Goal: Task Accomplishment & Management: Use online tool/utility

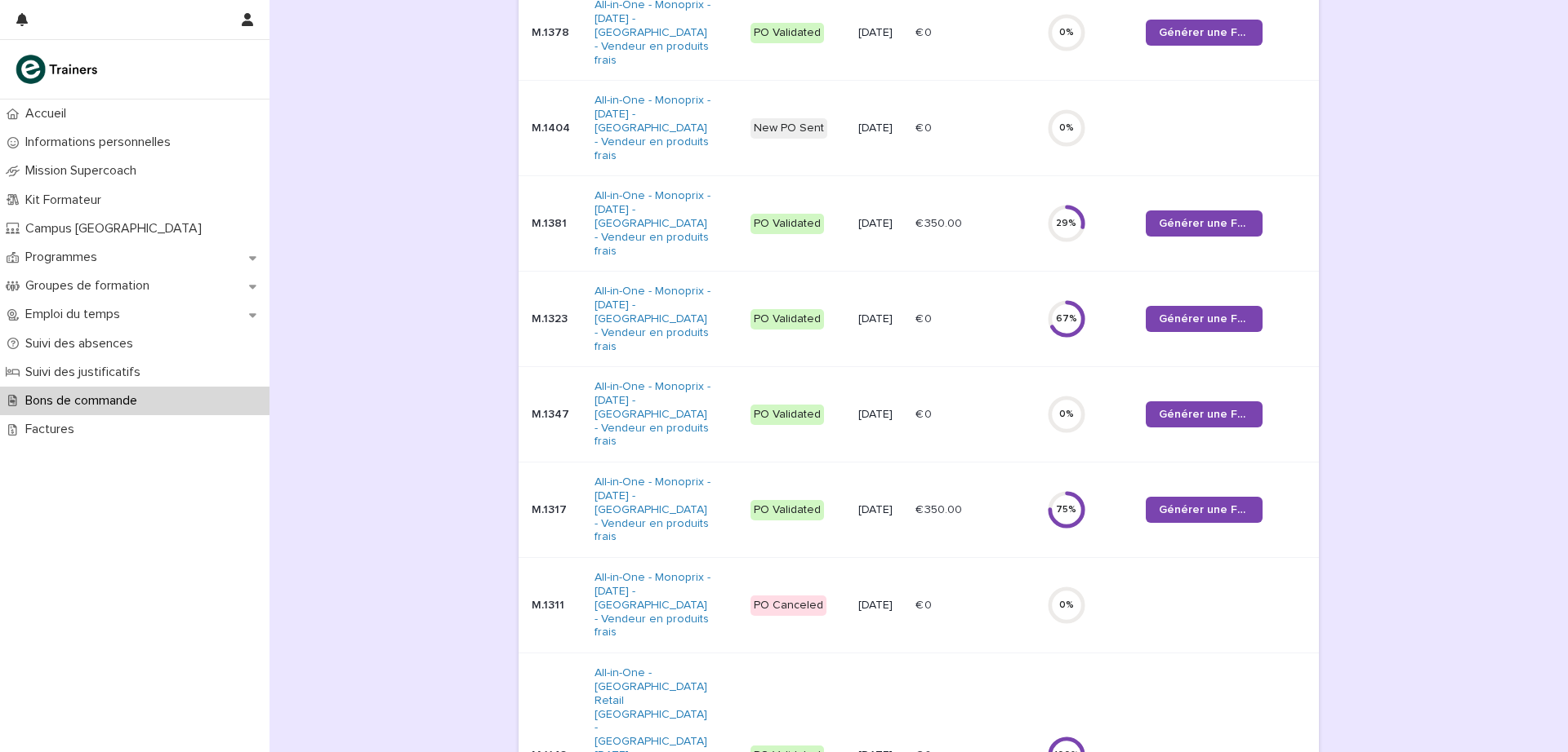
scroll to position [497, 0]
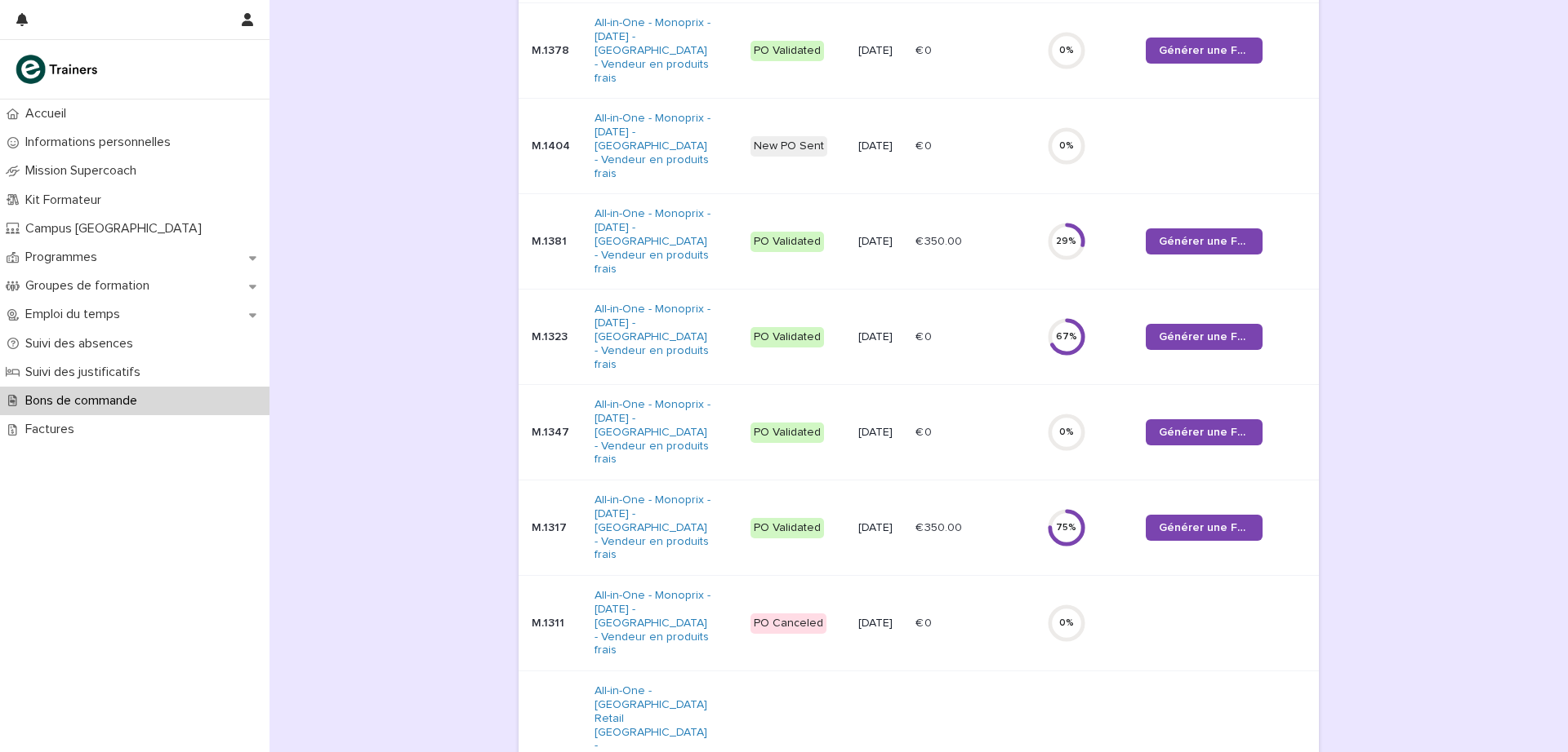
click at [545, 426] on p "M.1347" at bounding box center [555, 433] width 50 height 14
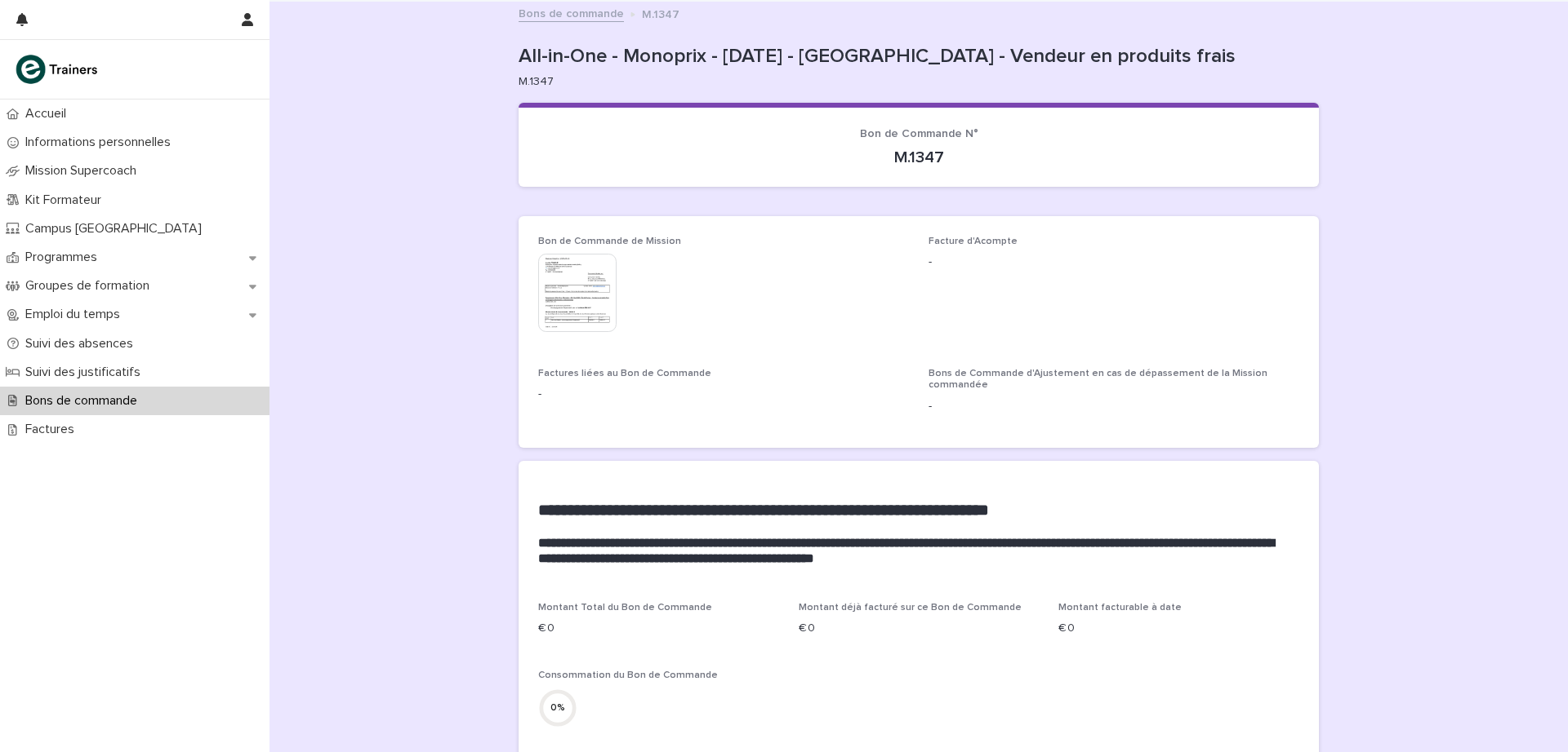
click at [578, 284] on img at bounding box center [577, 293] width 79 height 79
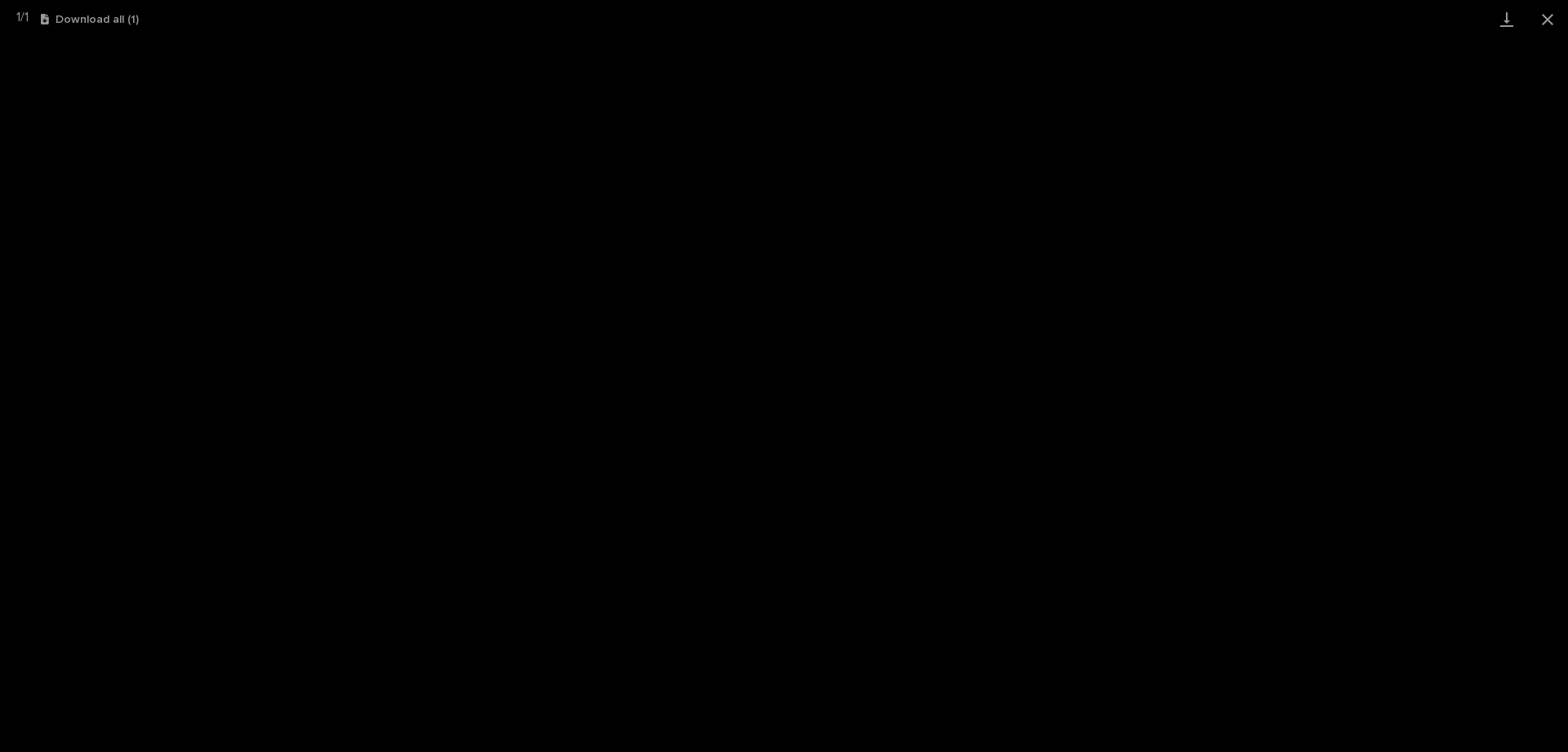
click at [1546, 18] on button "Close gallery" at bounding box center [1548, 19] width 41 height 39
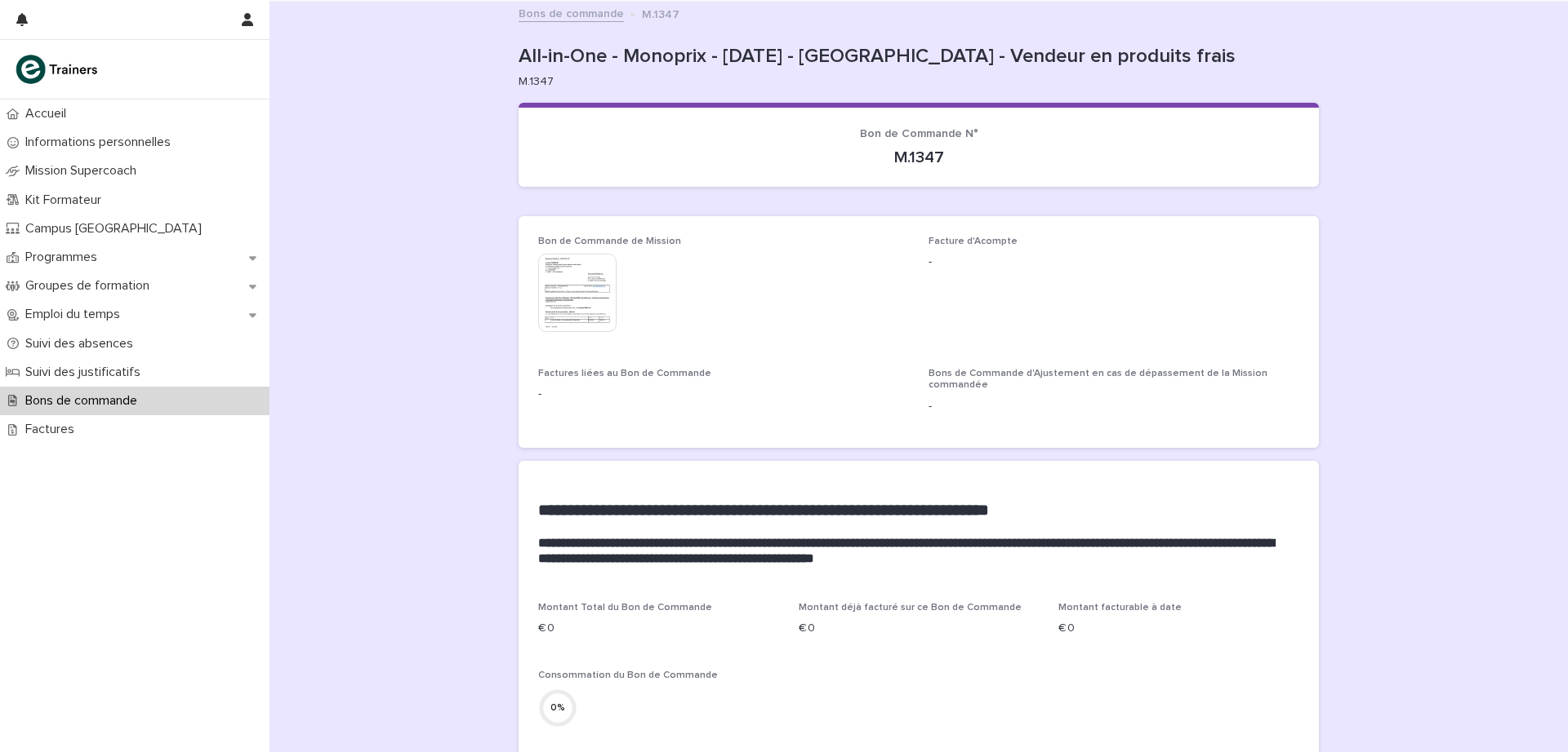
click at [571, 11] on link "Bons de commande" at bounding box center [571, 12] width 105 height 18
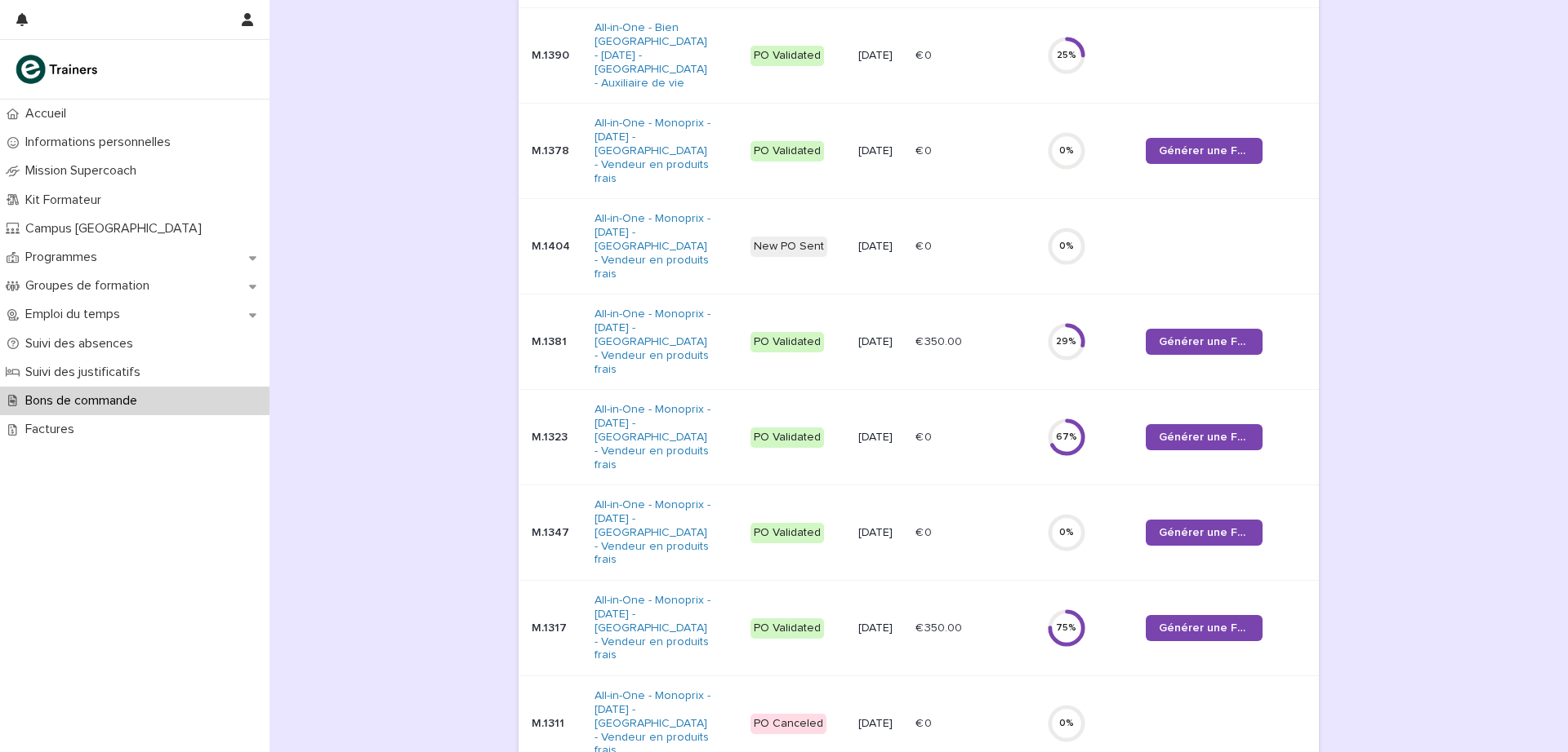
scroll to position [399, 0]
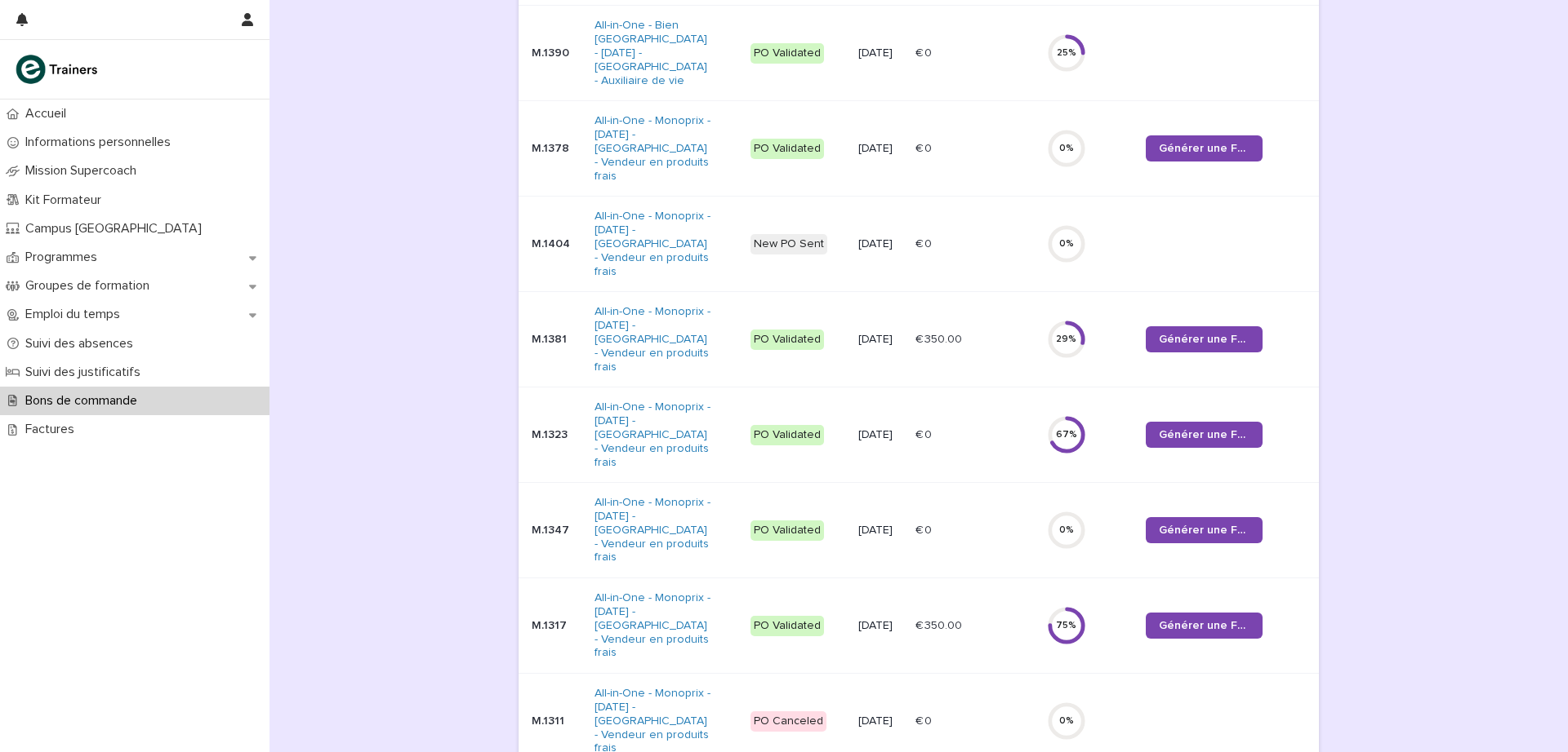
click at [541, 619] on p "M.1317" at bounding box center [555, 626] width 50 height 14
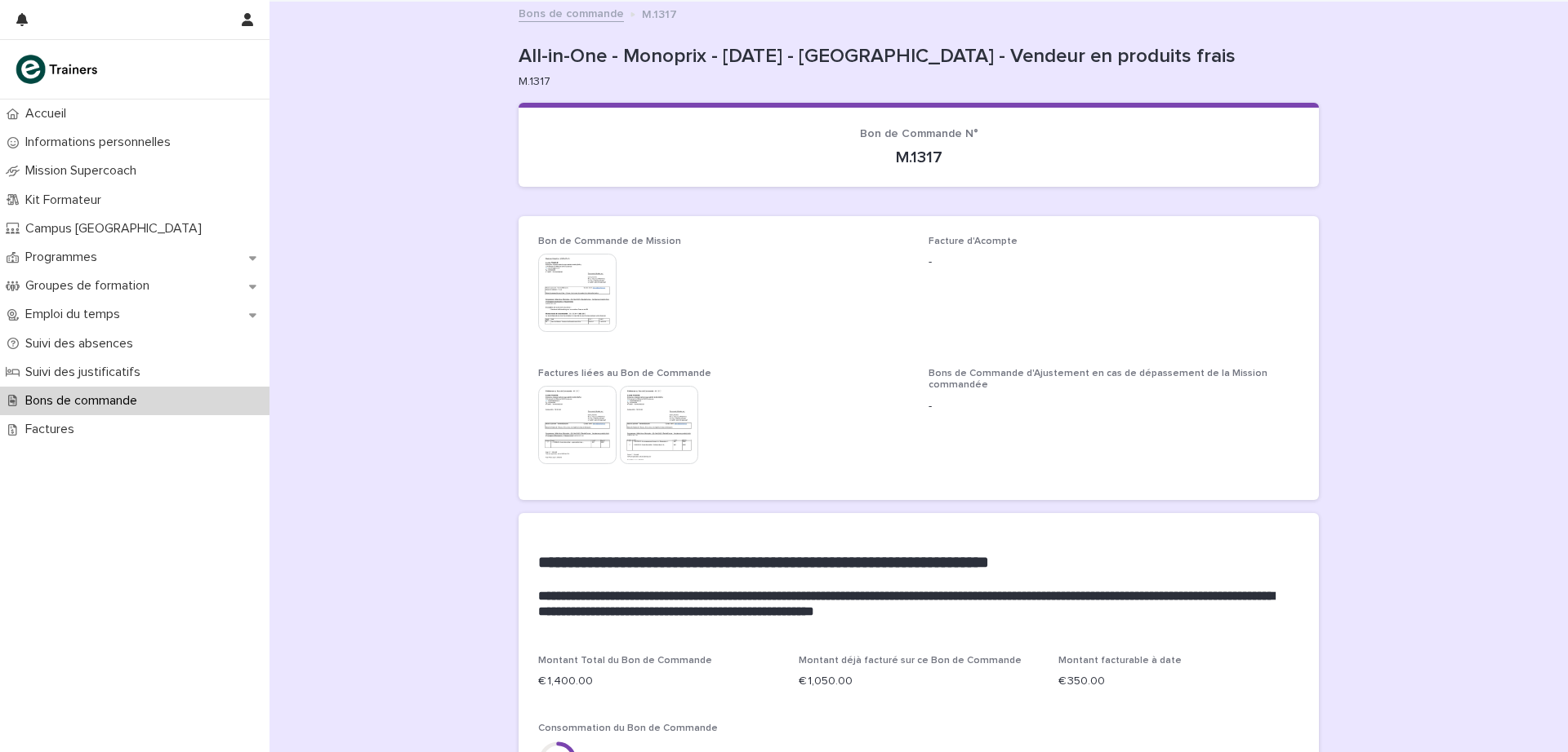
click at [557, 284] on img at bounding box center [577, 293] width 79 height 79
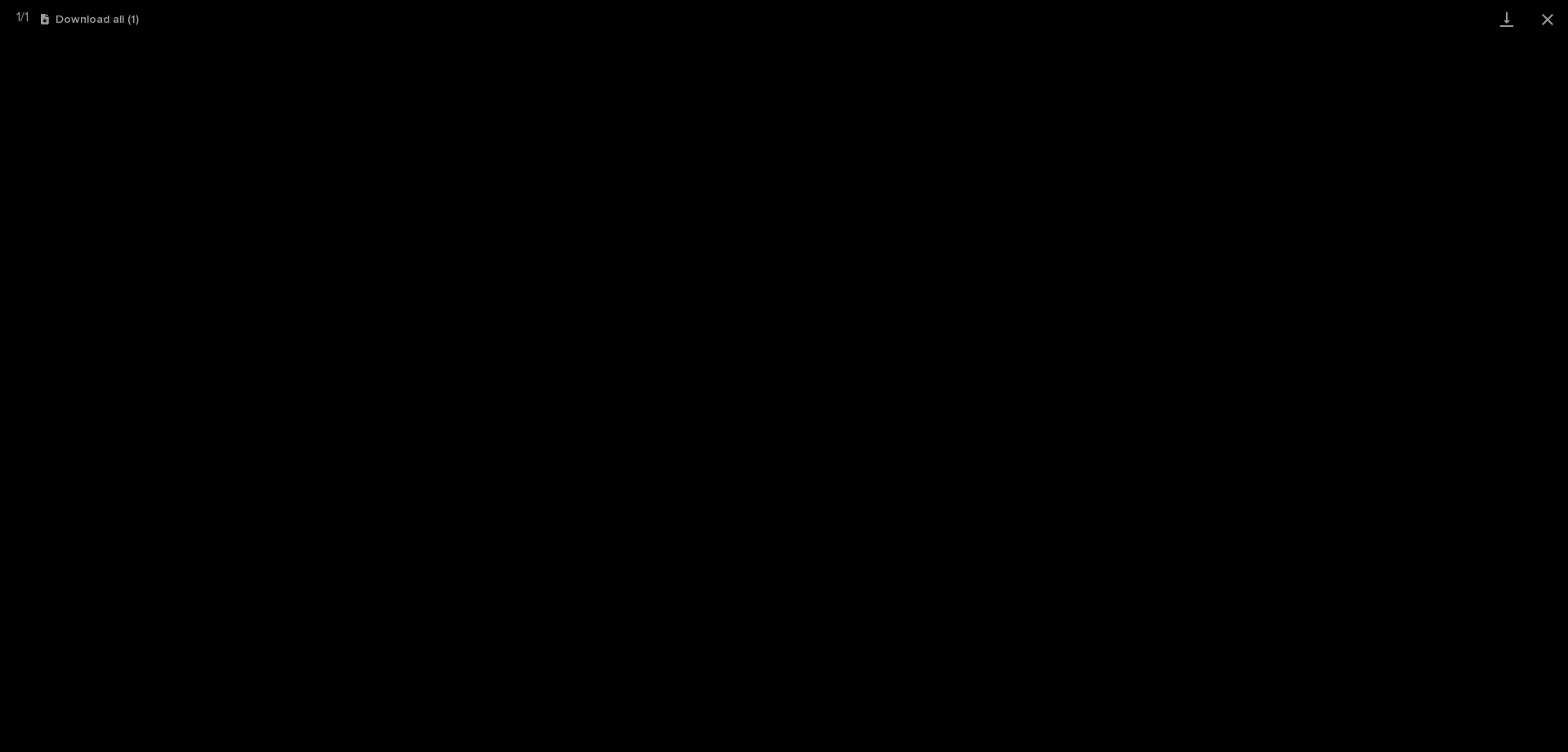
click at [1552, 15] on button "Close gallery" at bounding box center [1548, 19] width 41 height 39
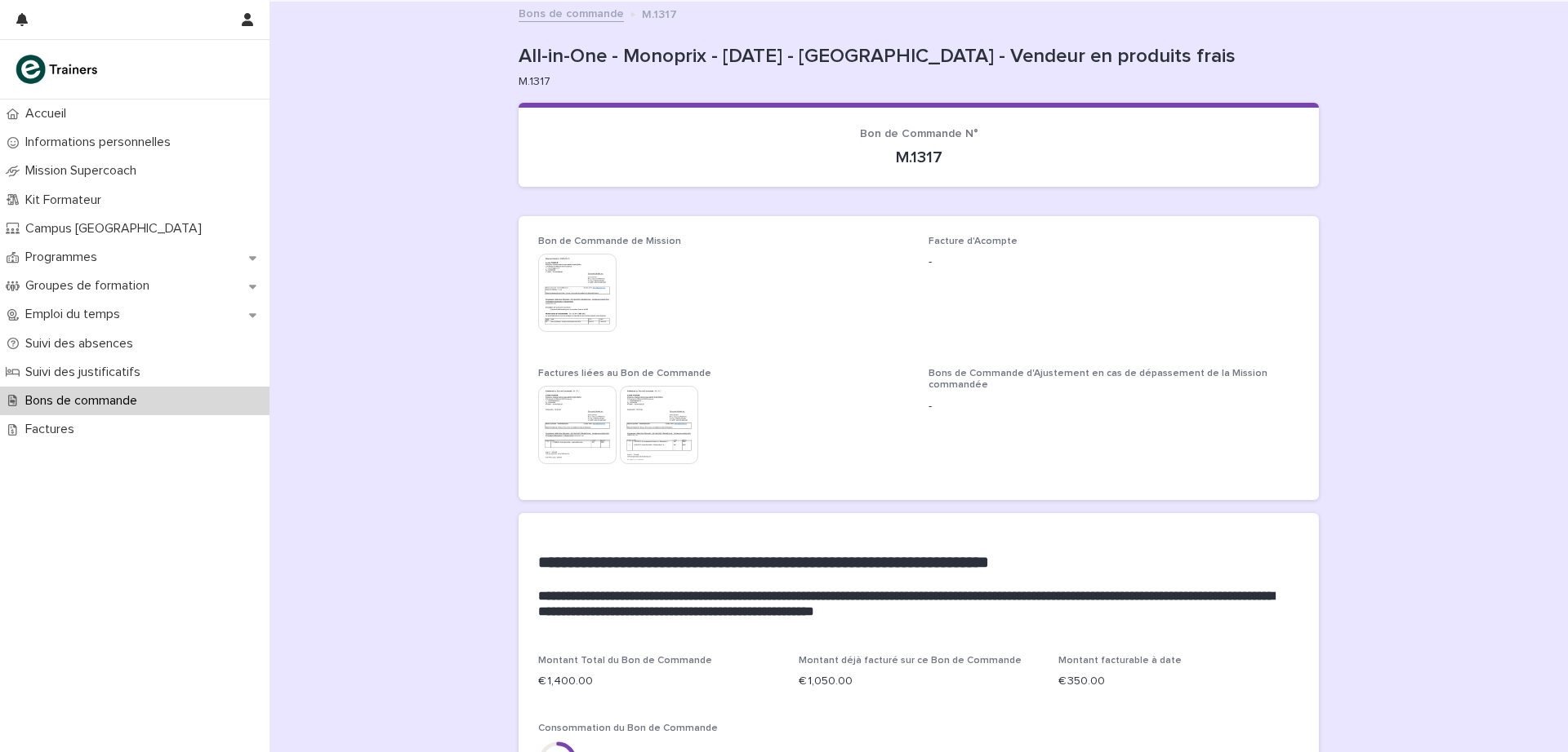
click at [587, 10] on link "Bons de commande" at bounding box center [571, 12] width 105 height 18
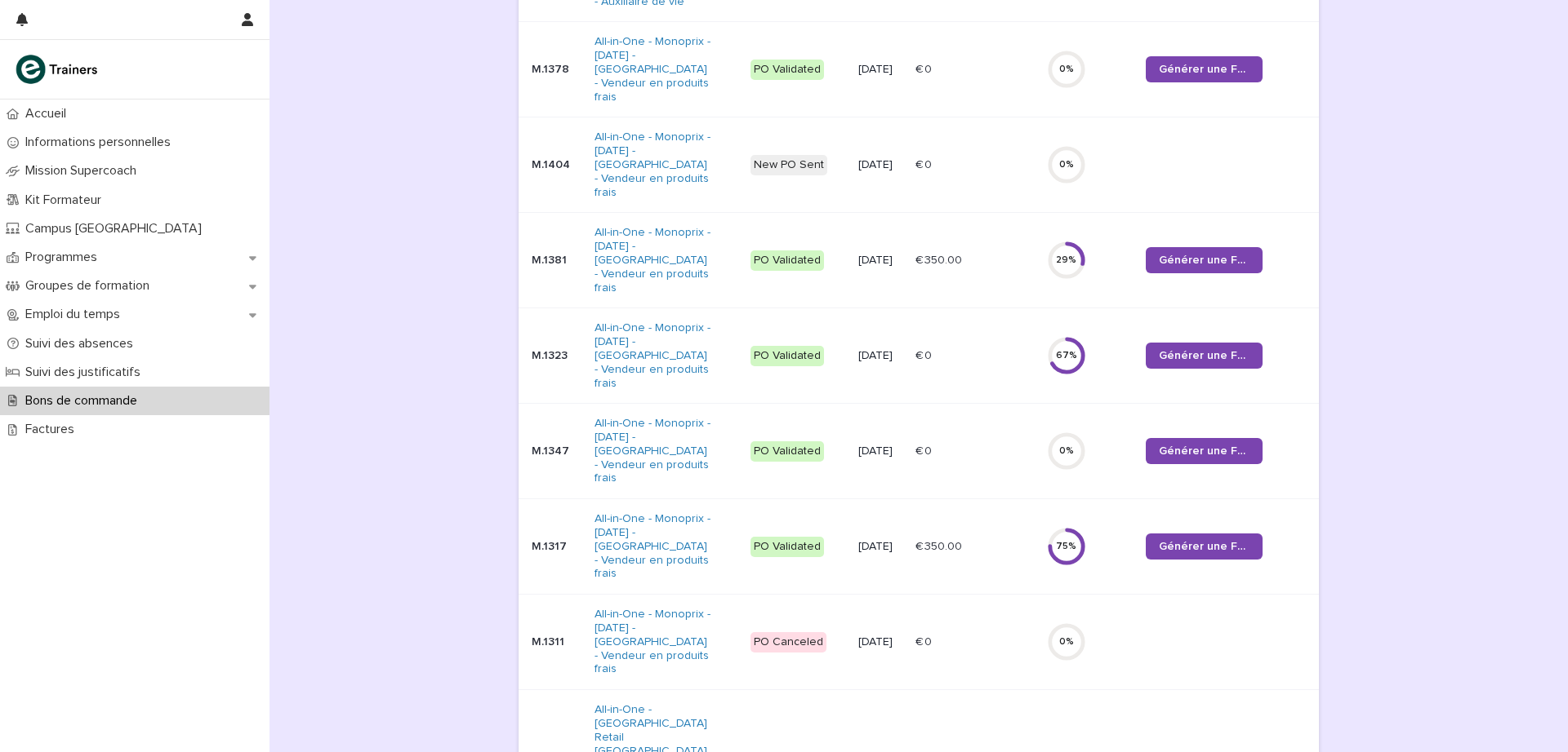
scroll to position [481, 0]
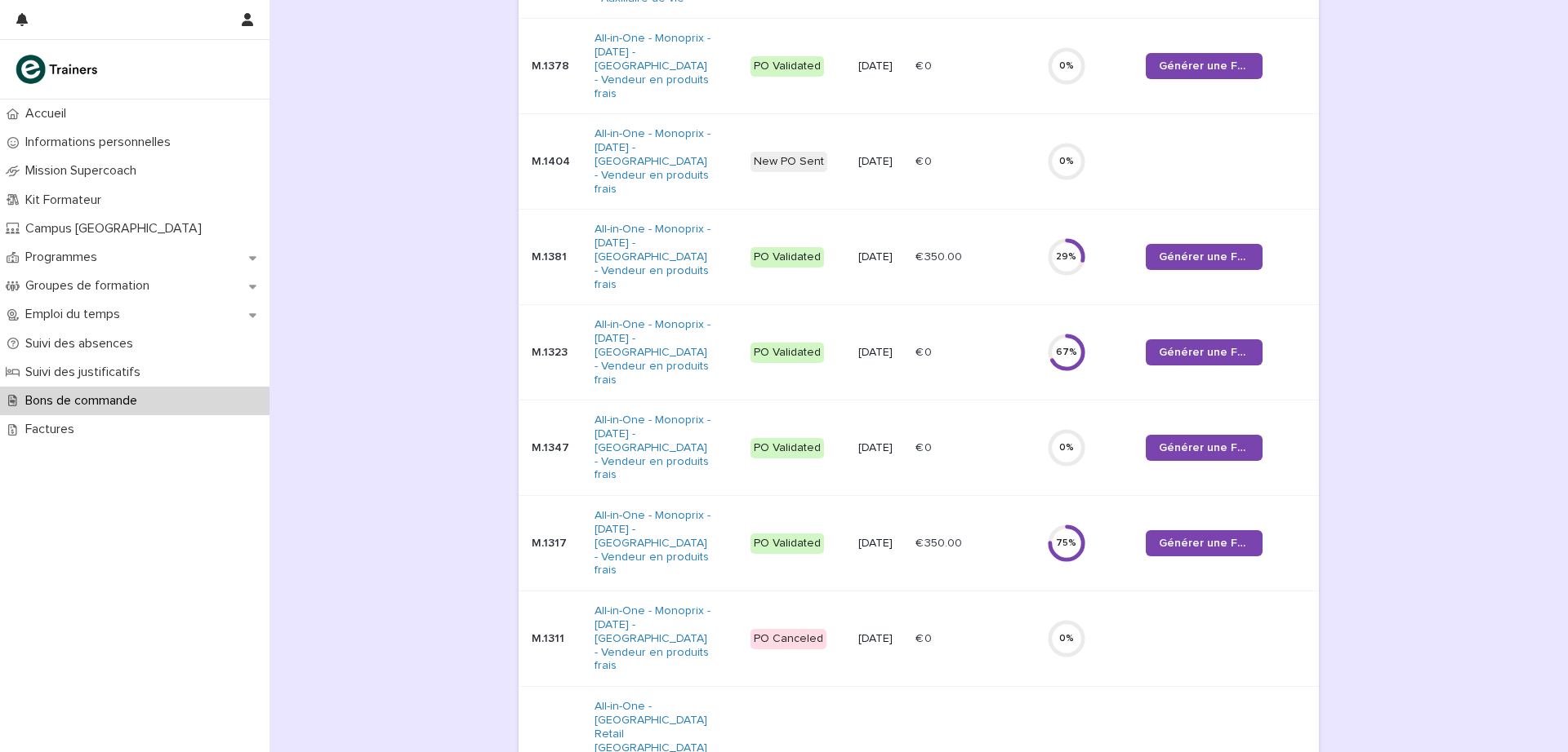
click at [542, 346] on p "M.1323" at bounding box center [555, 353] width 50 height 14
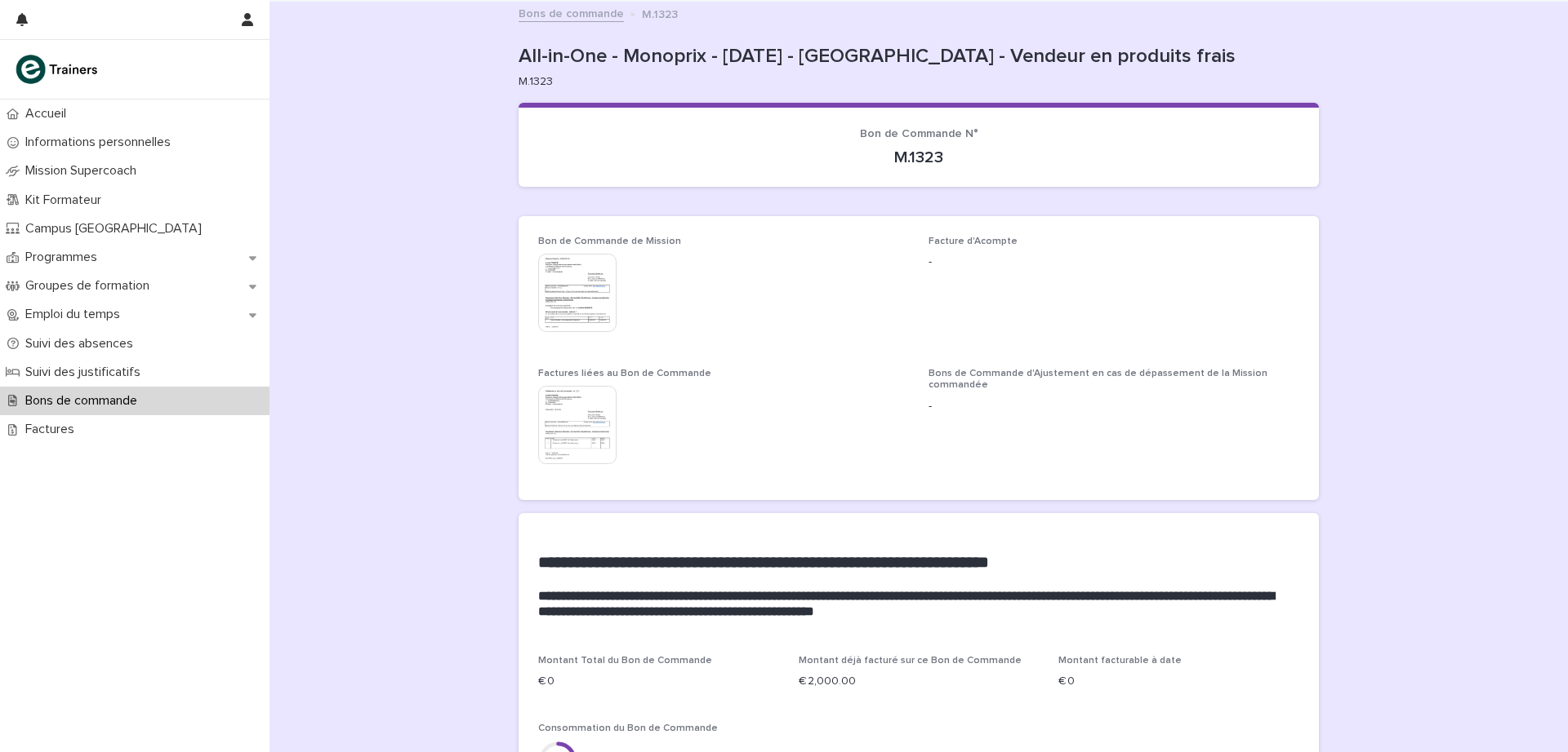
click at [564, 284] on img at bounding box center [577, 293] width 79 height 79
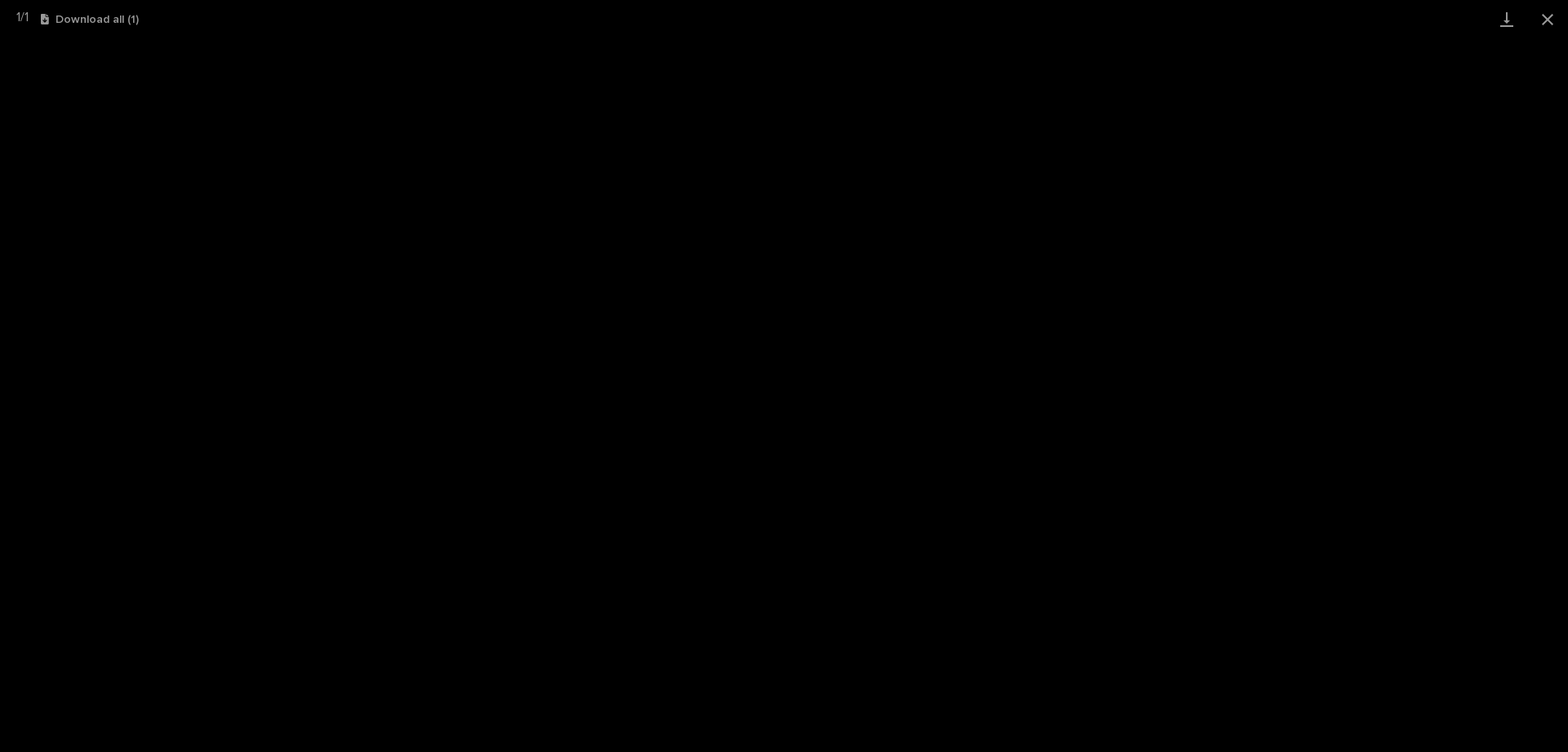
click at [1552, 16] on button "Close gallery" at bounding box center [1548, 19] width 41 height 39
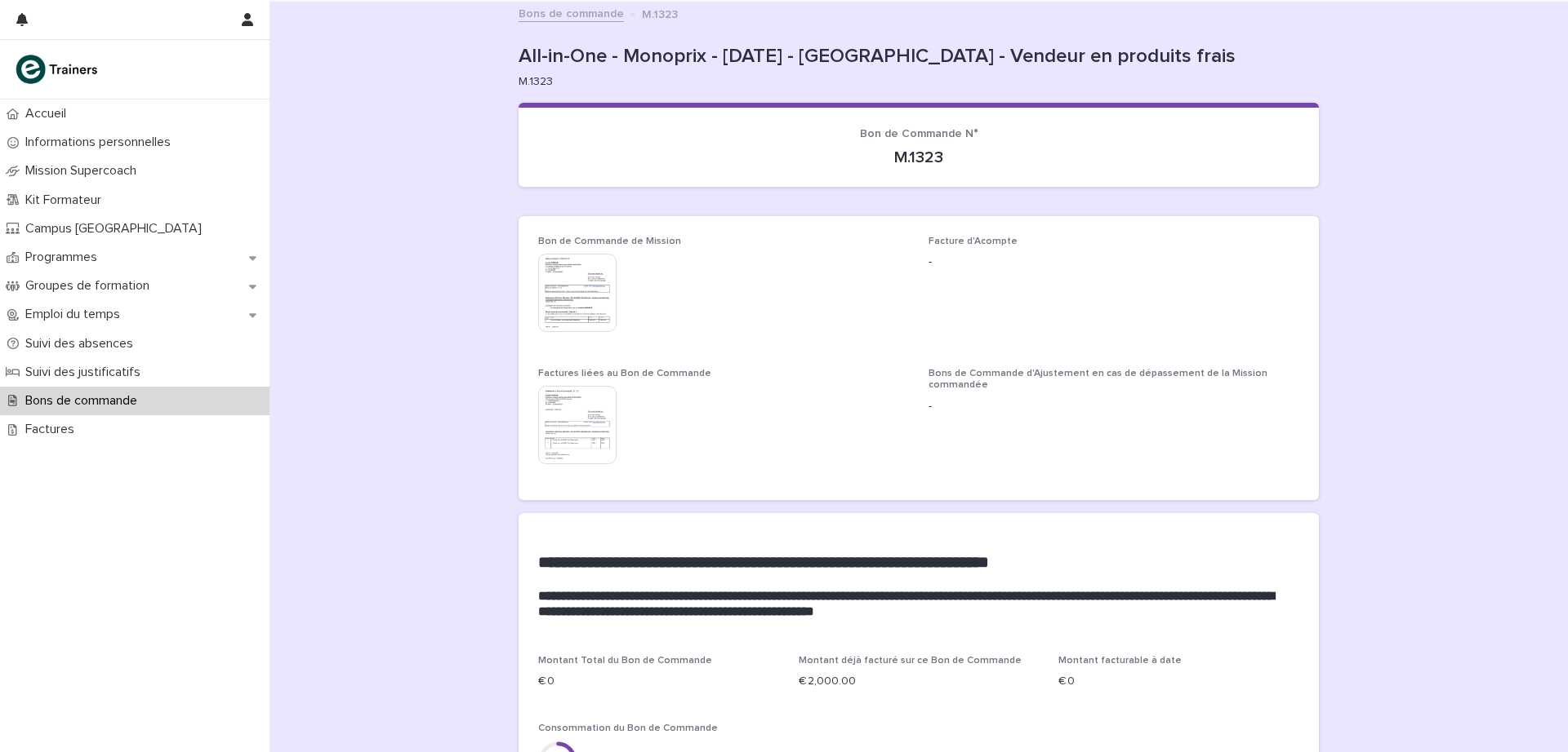
click at [562, 429] on img at bounding box center [577, 425] width 79 height 79
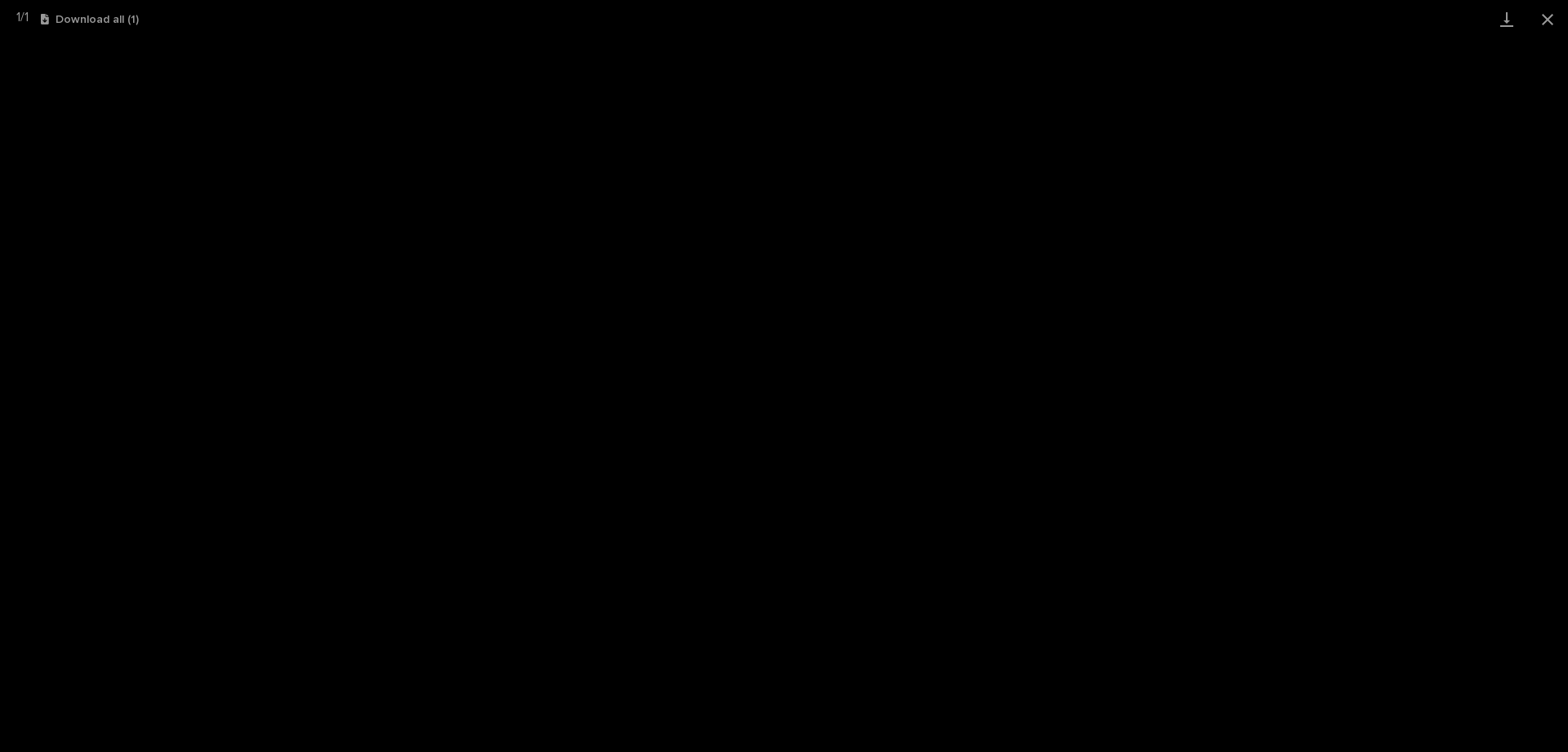
click at [1550, 16] on button "Close gallery" at bounding box center [1548, 19] width 41 height 39
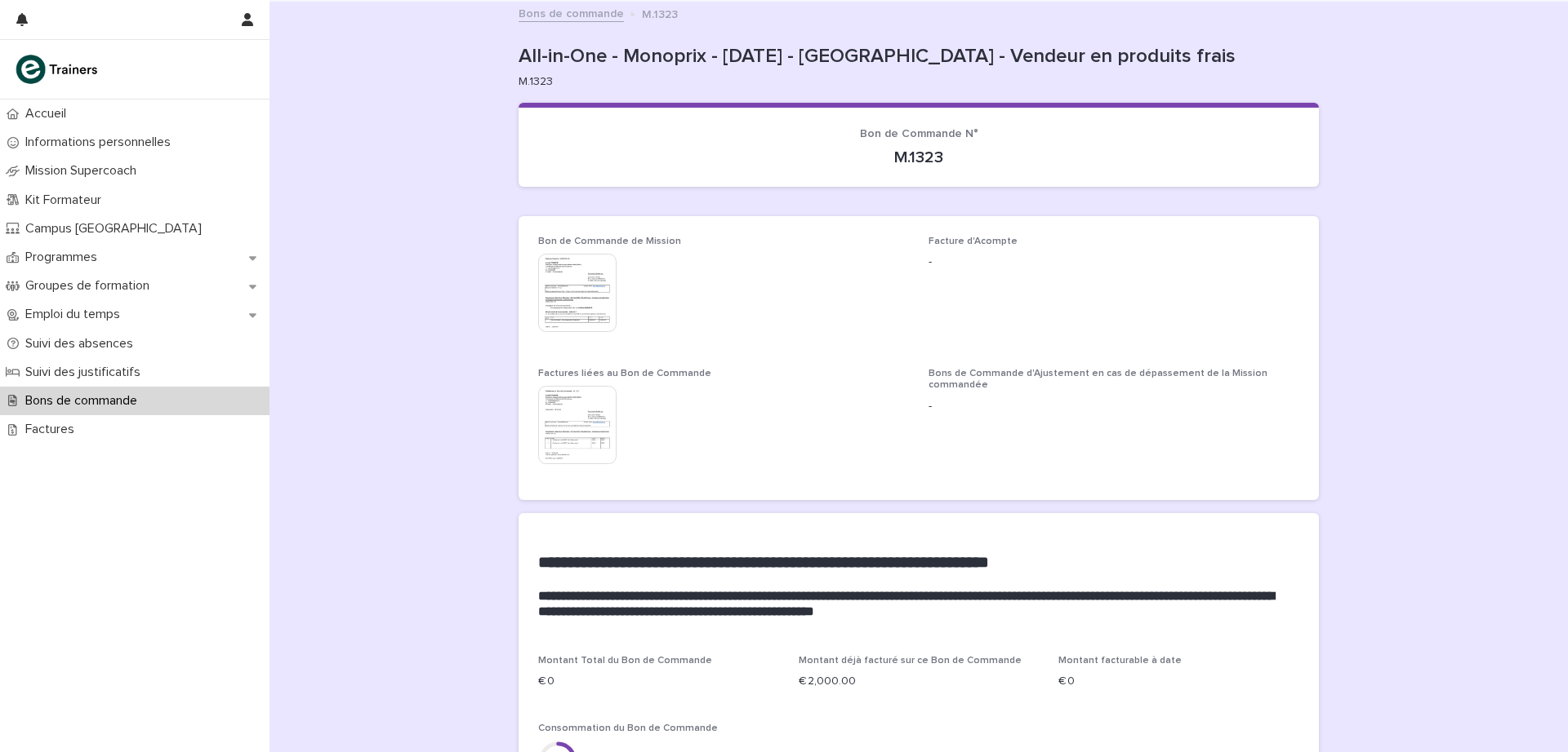
click at [560, 8] on link "Bons de commande" at bounding box center [571, 12] width 105 height 18
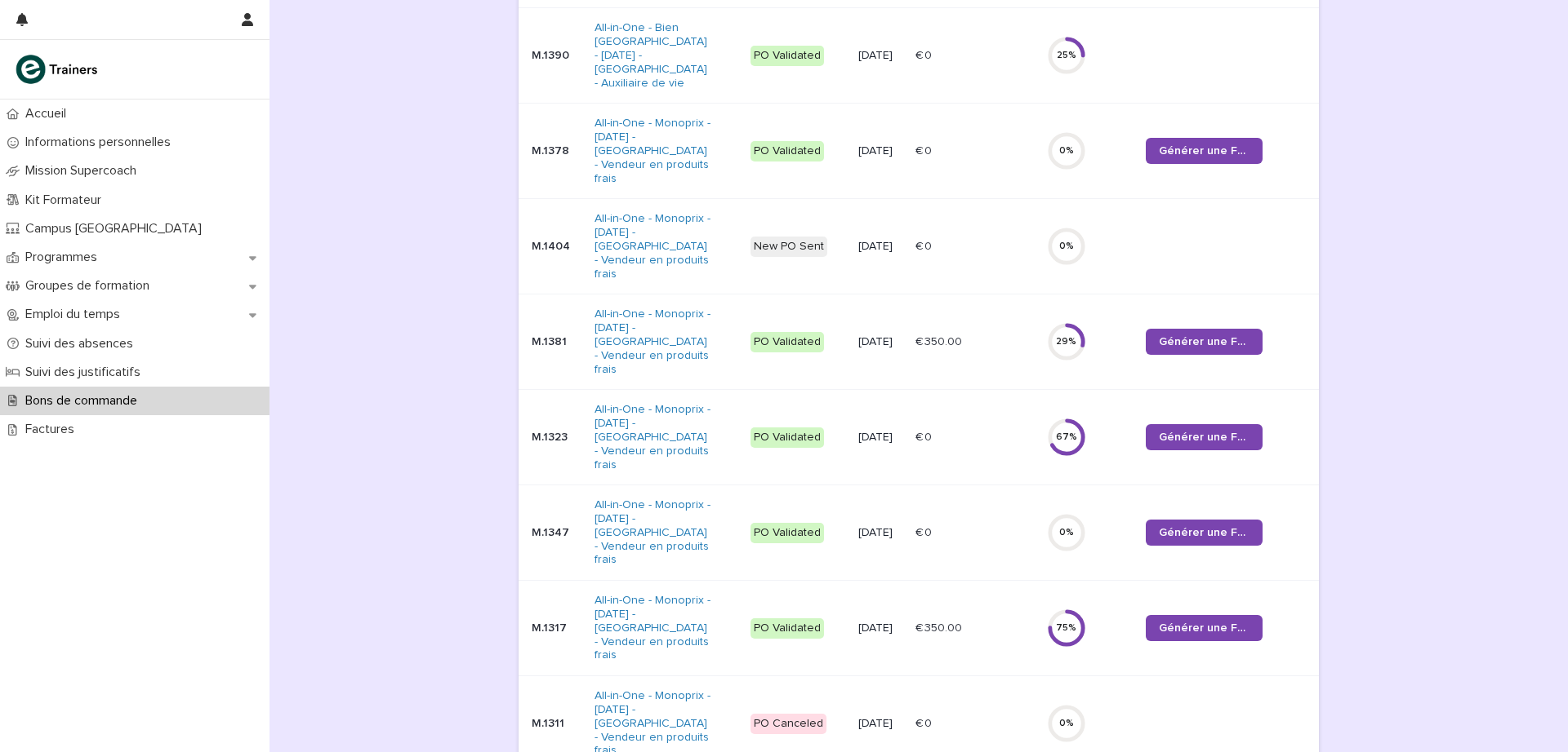
scroll to position [399, 0]
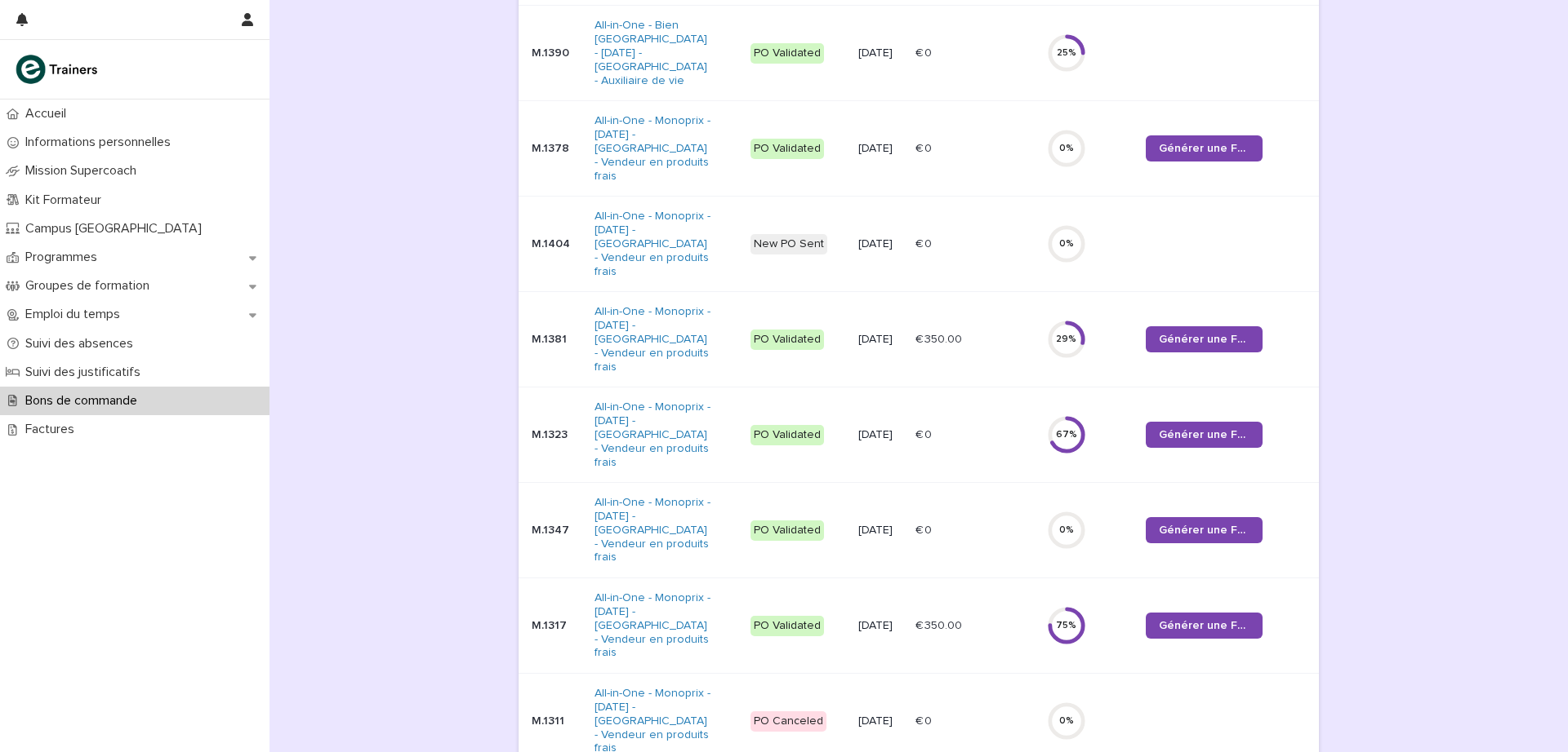
click at [539, 619] on p "M.1317" at bounding box center [555, 626] width 50 height 14
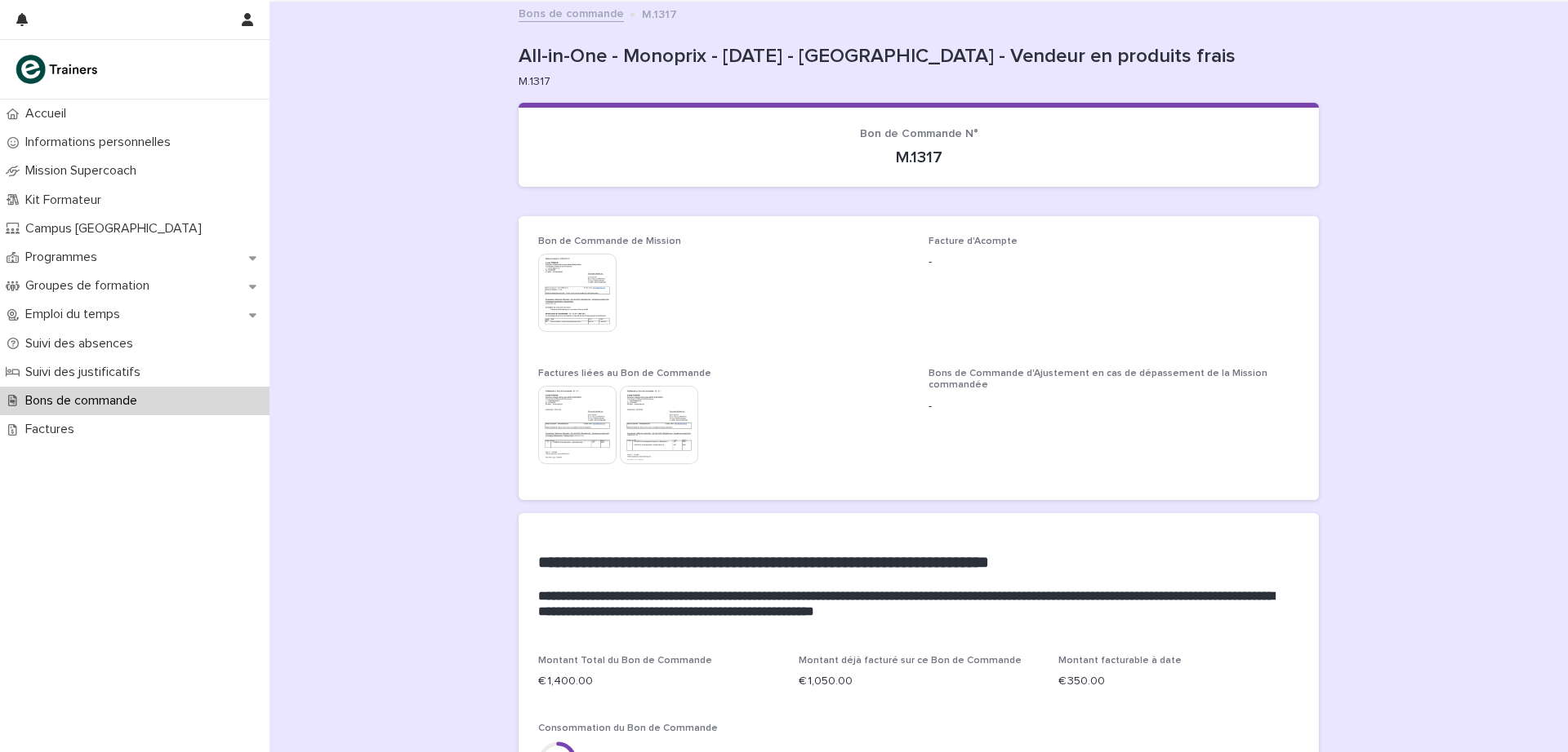
click at [665, 428] on img at bounding box center [658, 425] width 79 height 79
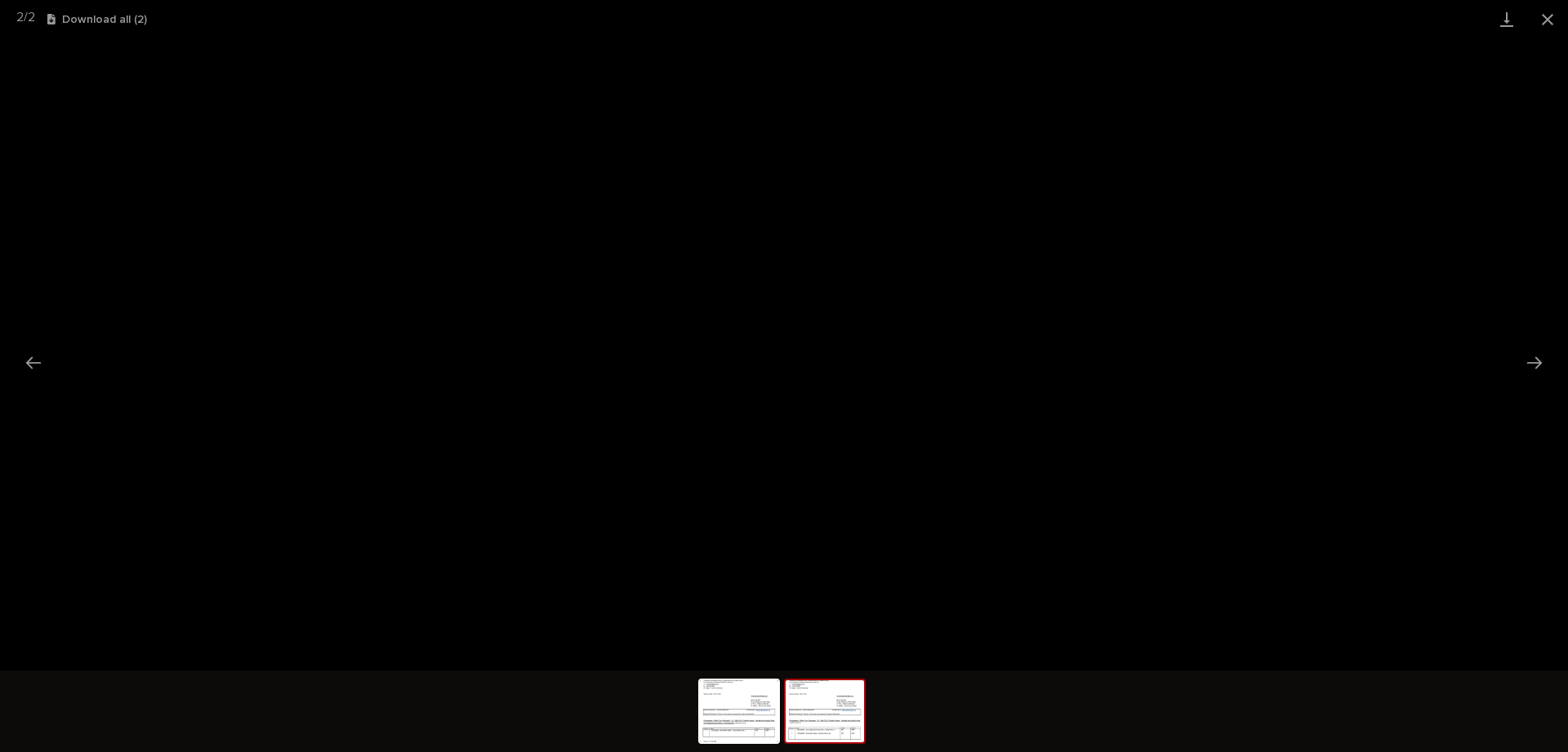
click at [1549, 19] on button "Close gallery" at bounding box center [1548, 19] width 41 height 39
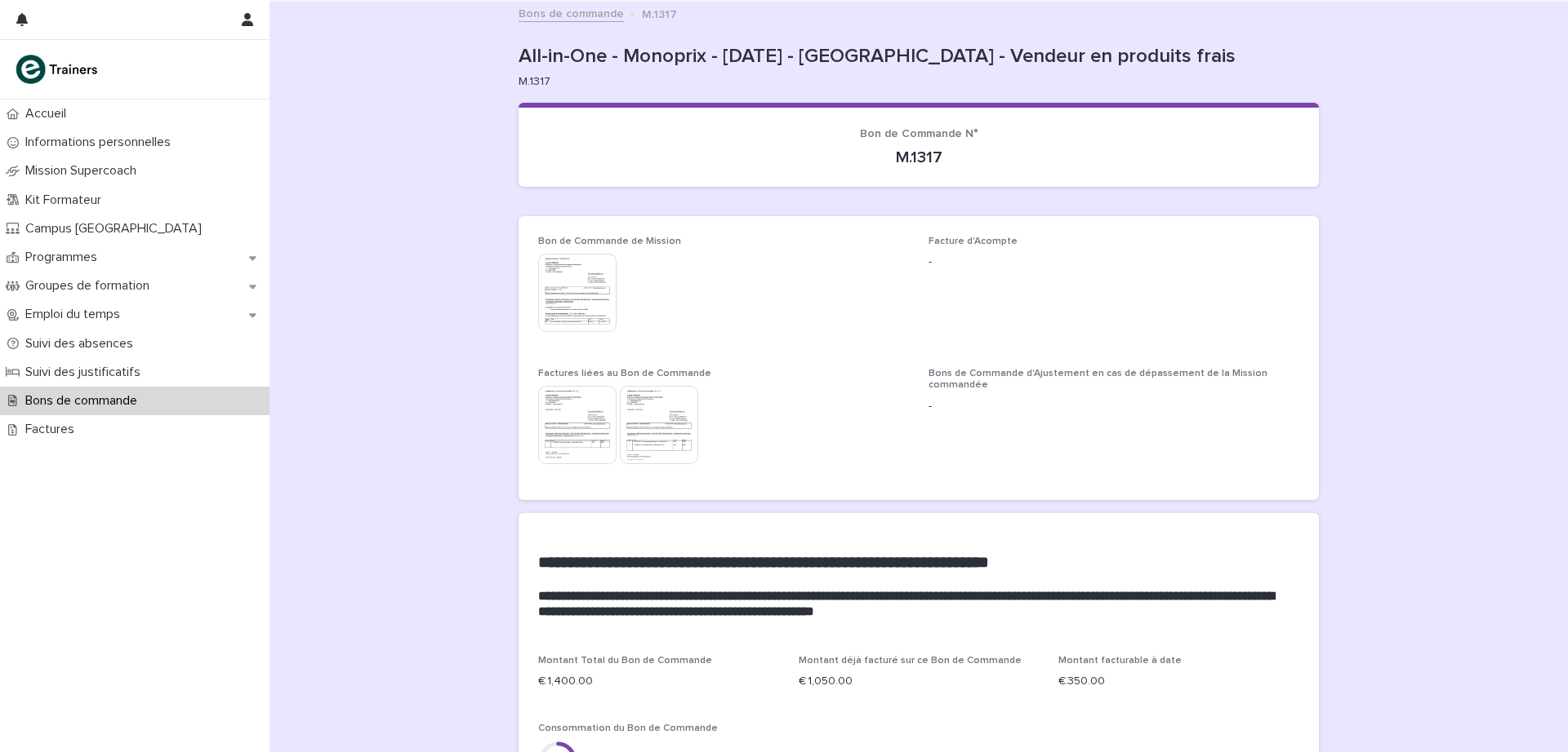
click at [660, 440] on img at bounding box center [658, 425] width 79 height 79
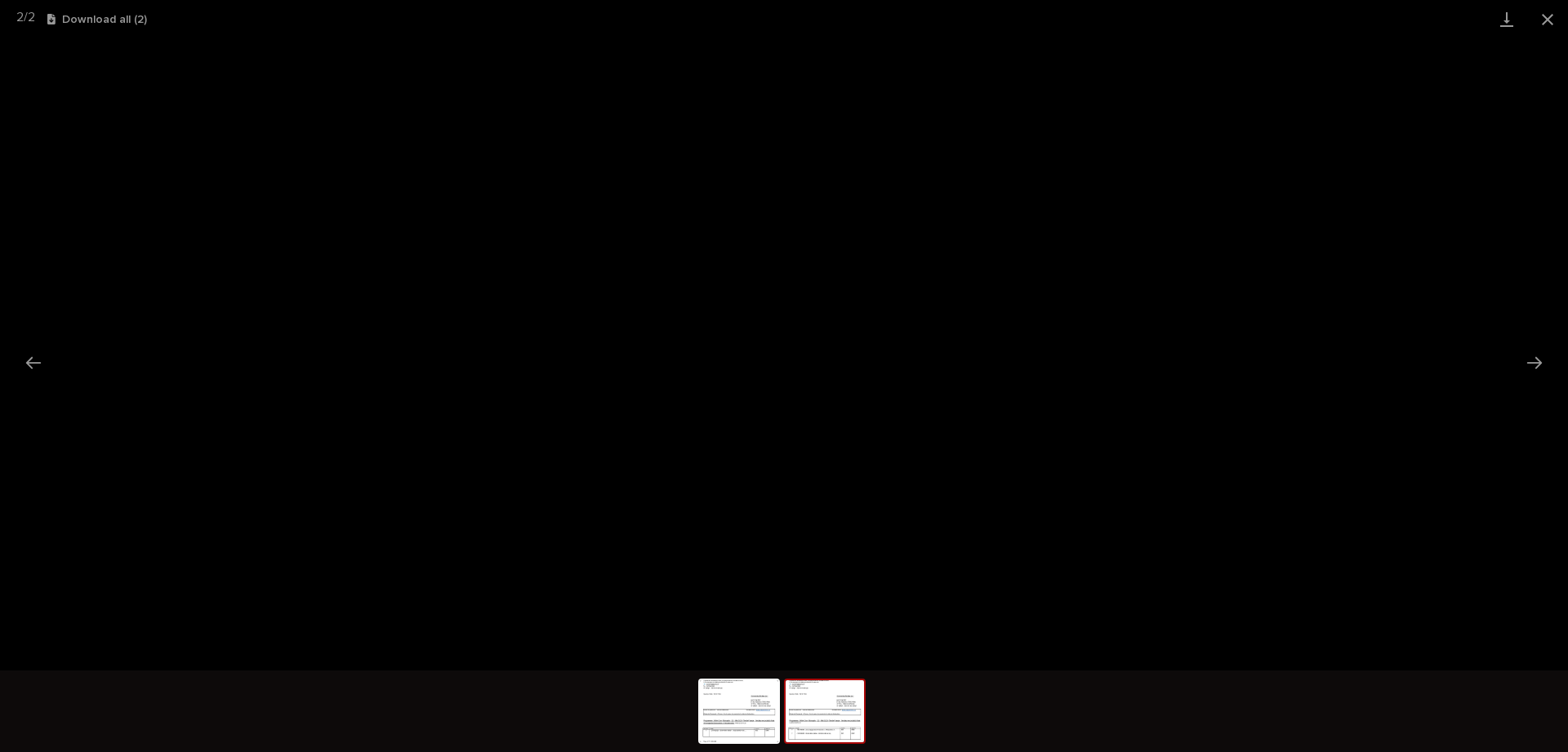
click at [1551, 19] on button "Close gallery" at bounding box center [1548, 19] width 41 height 39
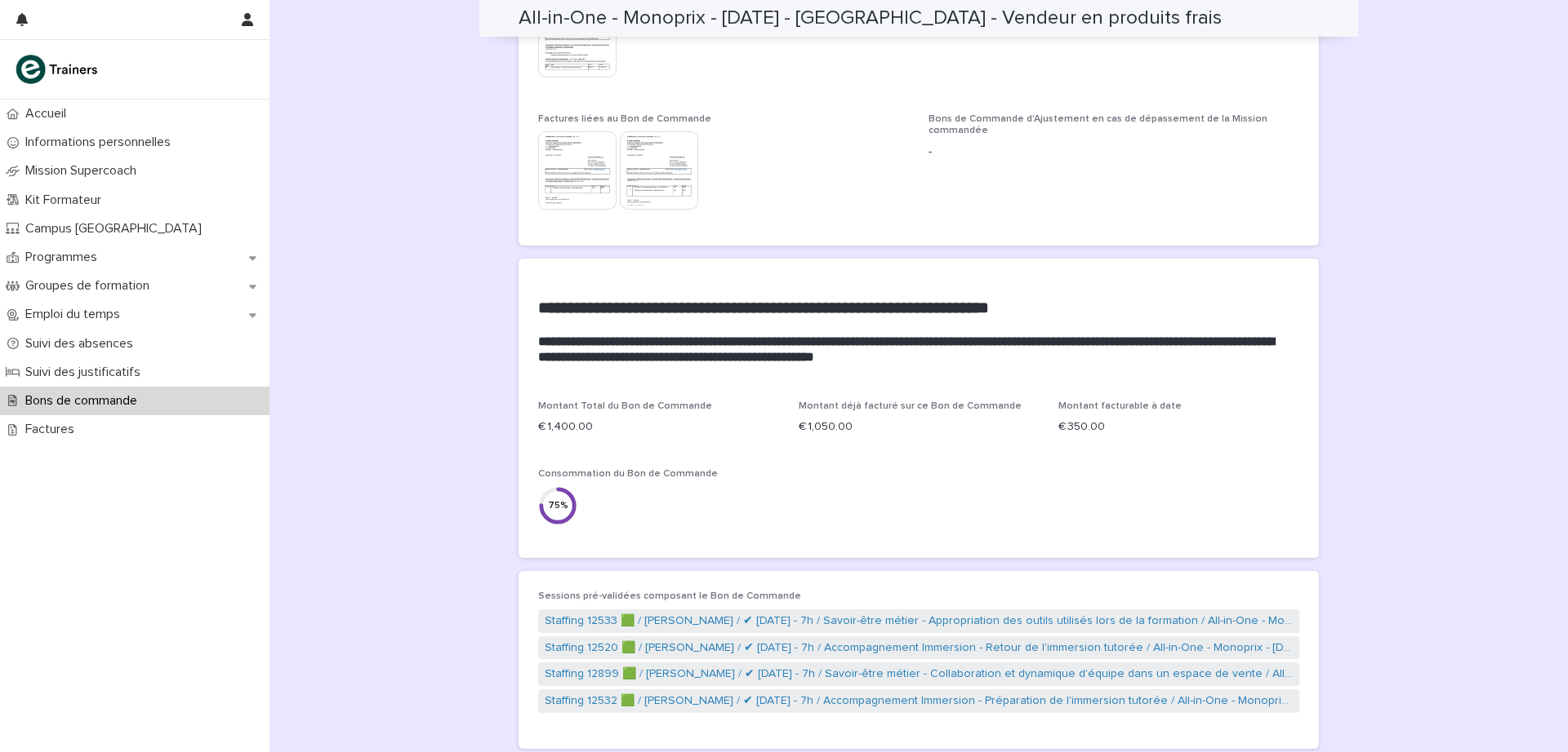
scroll to position [245, 0]
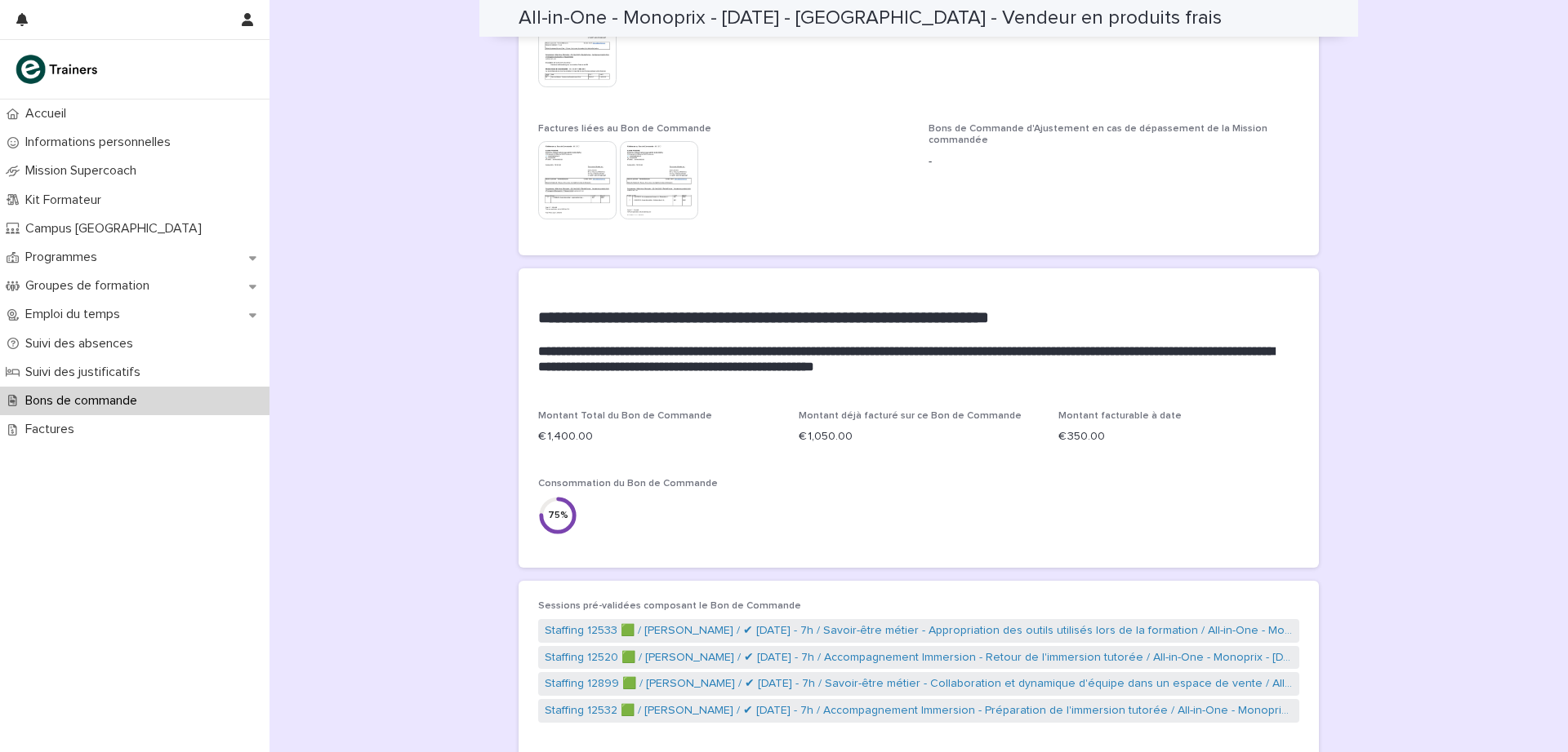
click at [567, 163] on img at bounding box center [577, 180] width 79 height 79
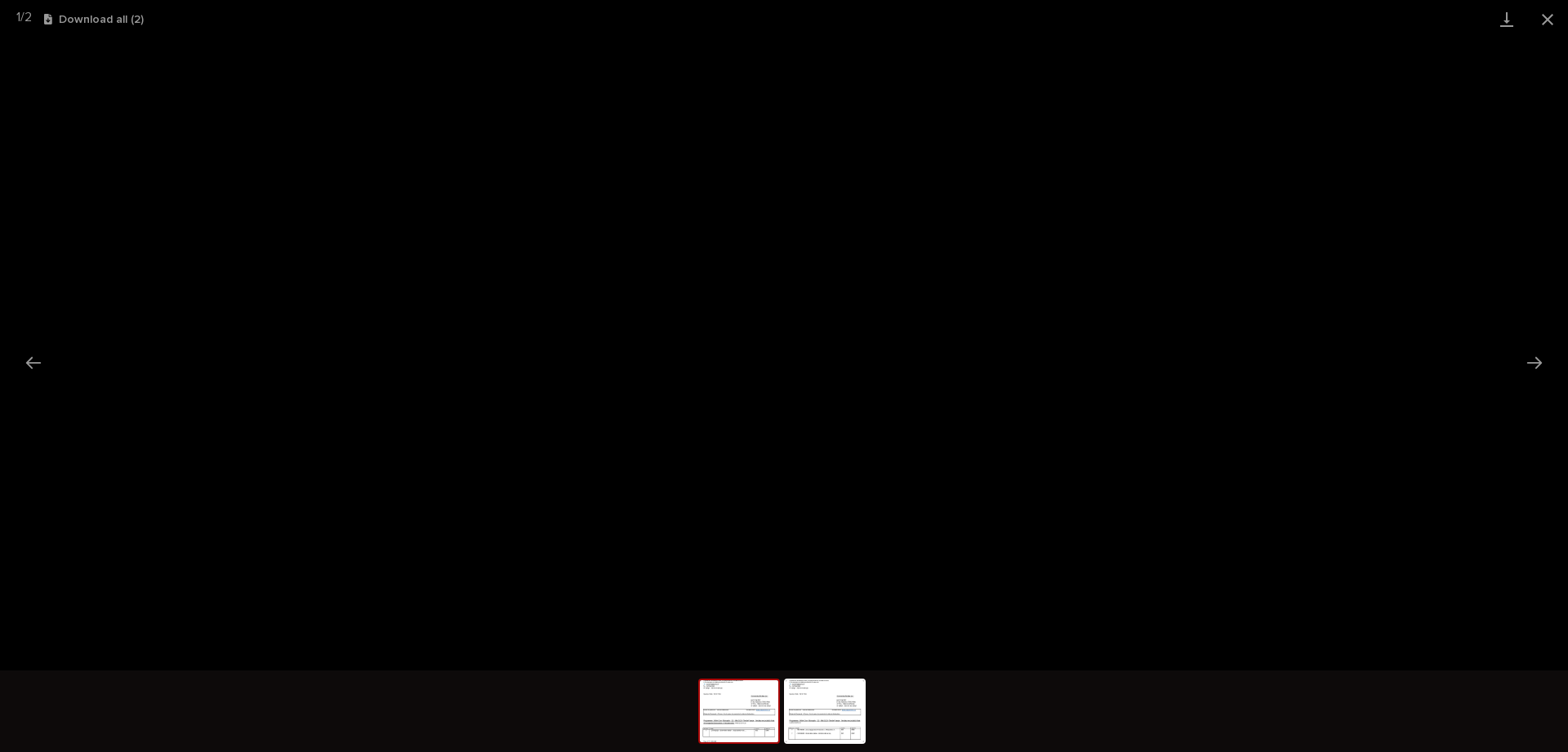
click at [1545, 21] on button "Close gallery" at bounding box center [1548, 19] width 41 height 39
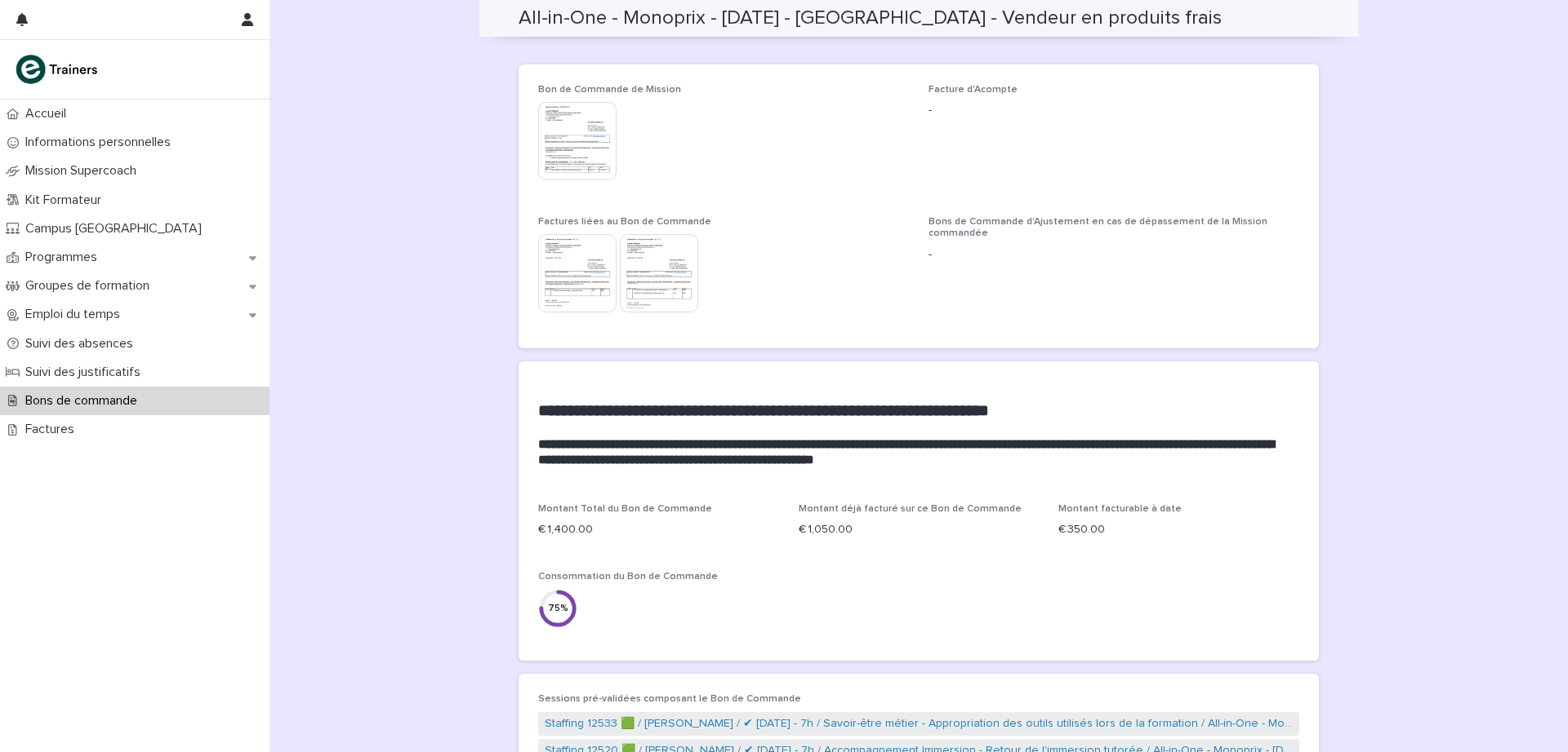
scroll to position [0, 0]
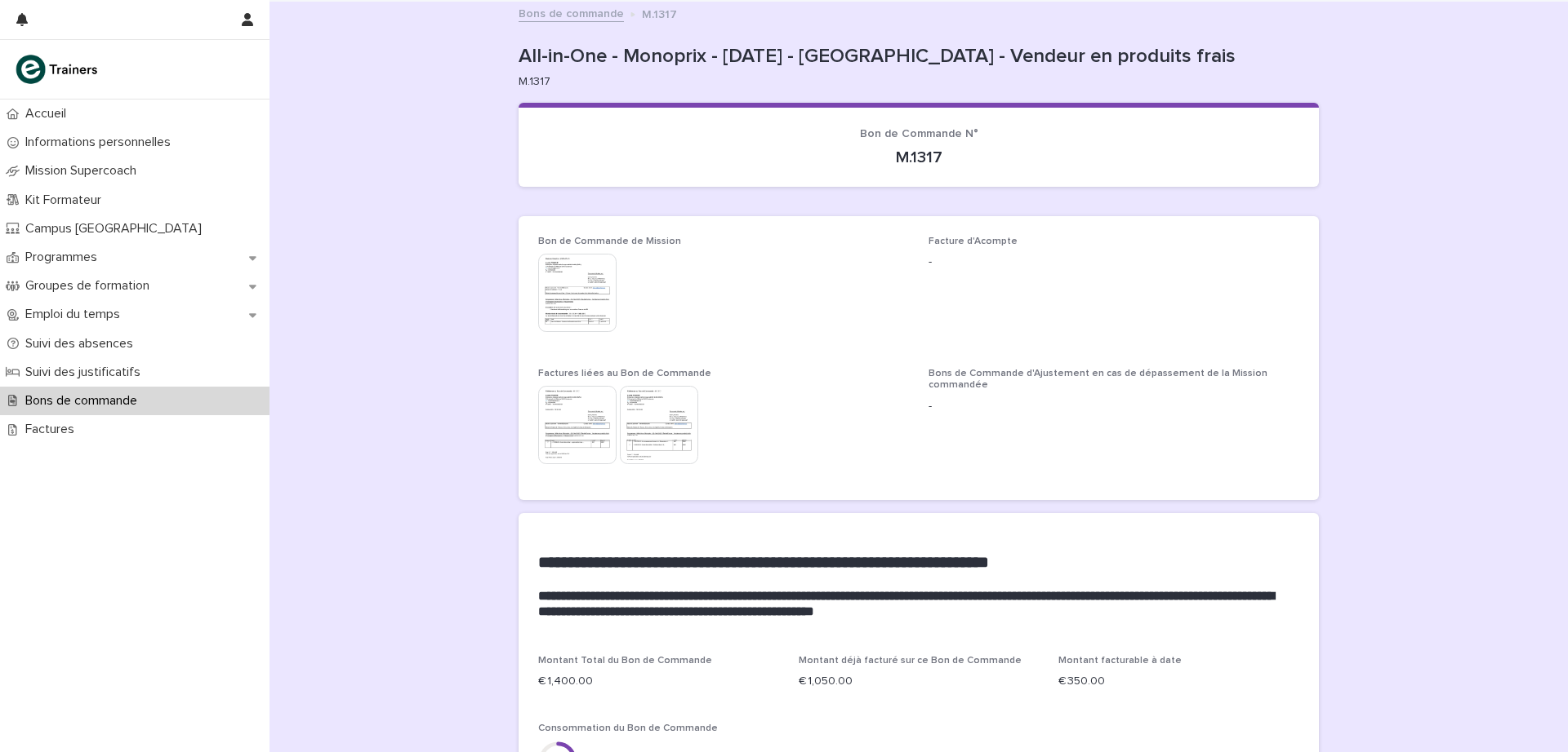
click at [562, 10] on link "Bons de commande" at bounding box center [571, 12] width 105 height 18
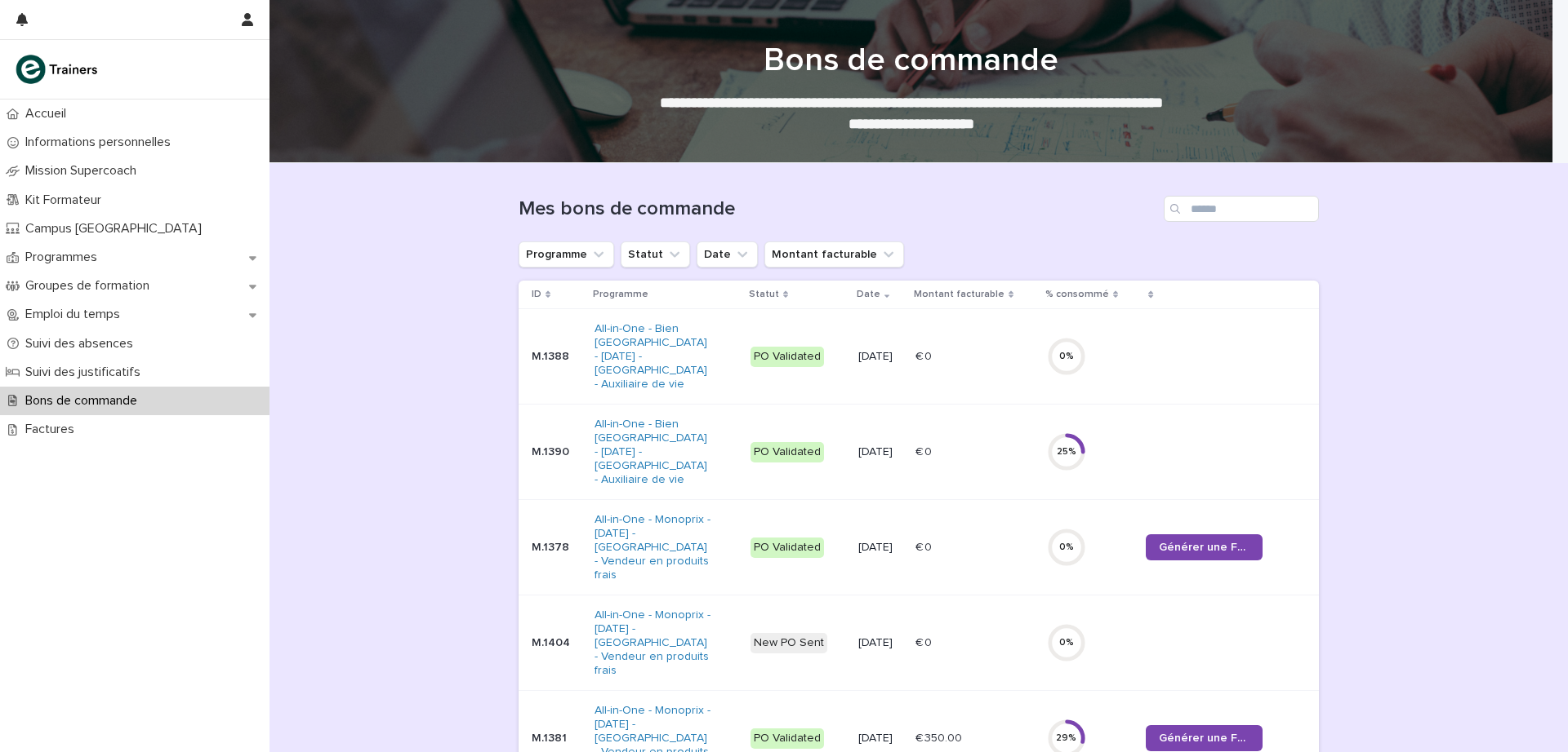
click at [632, 418] on link "All-in-One - Bien [GEOGRAPHIC_DATA] - [DATE] - [GEOGRAPHIC_DATA] - Auxiliaire d…" at bounding box center [652, 452] width 117 height 69
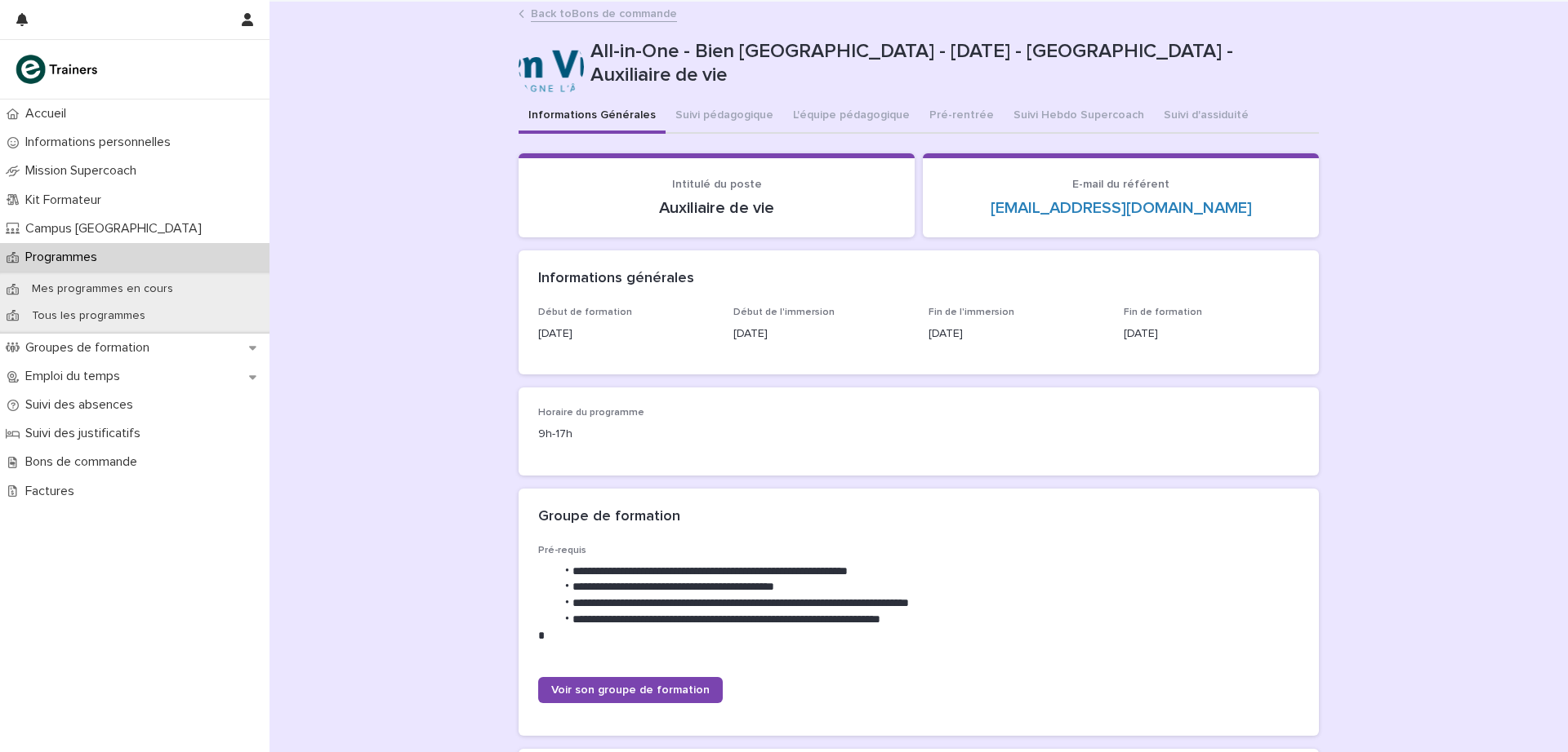
click at [546, 8] on link "Back to Bons de commande" at bounding box center [604, 12] width 147 height 18
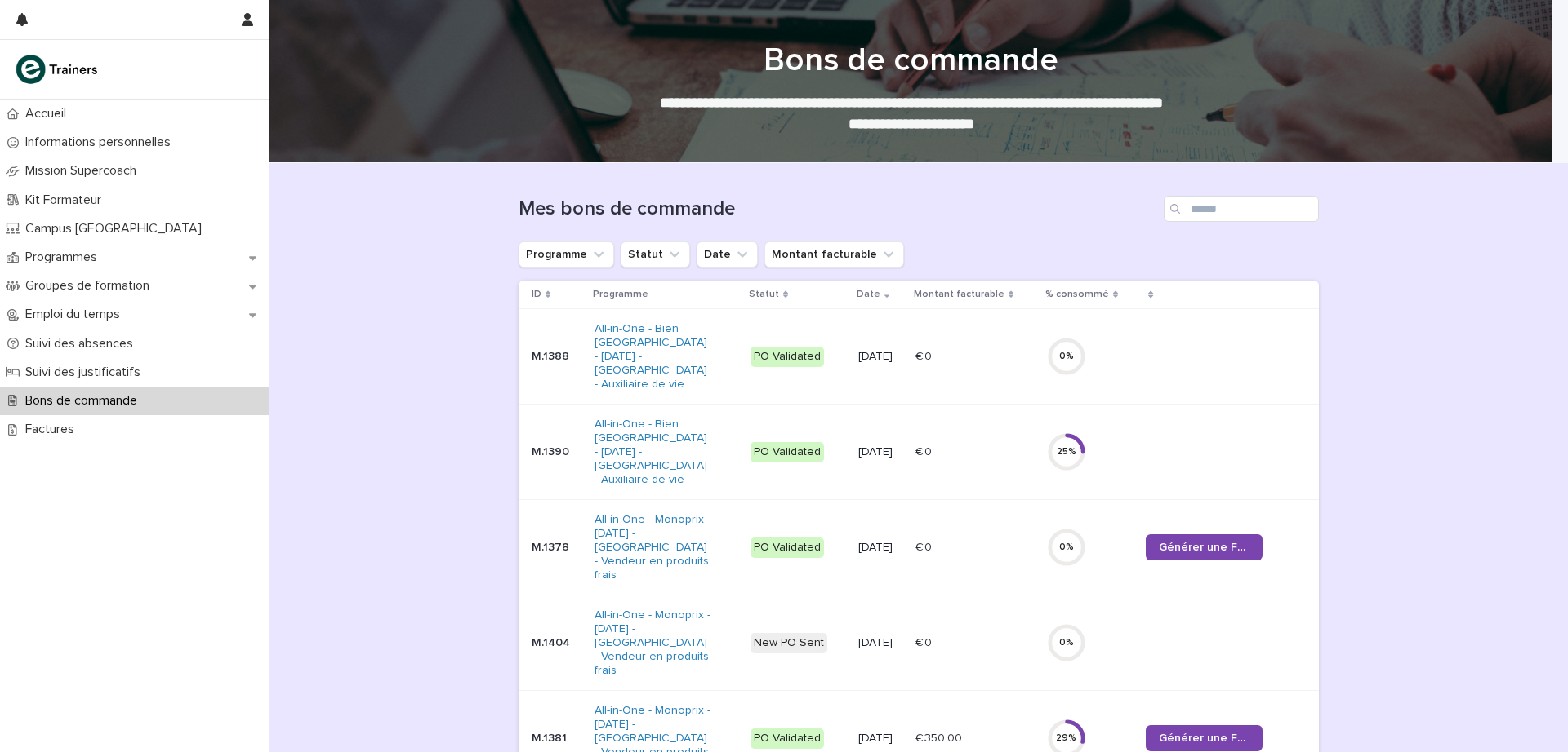
click at [536, 442] on div "M.1390" at bounding box center [555, 451] width 50 height 17
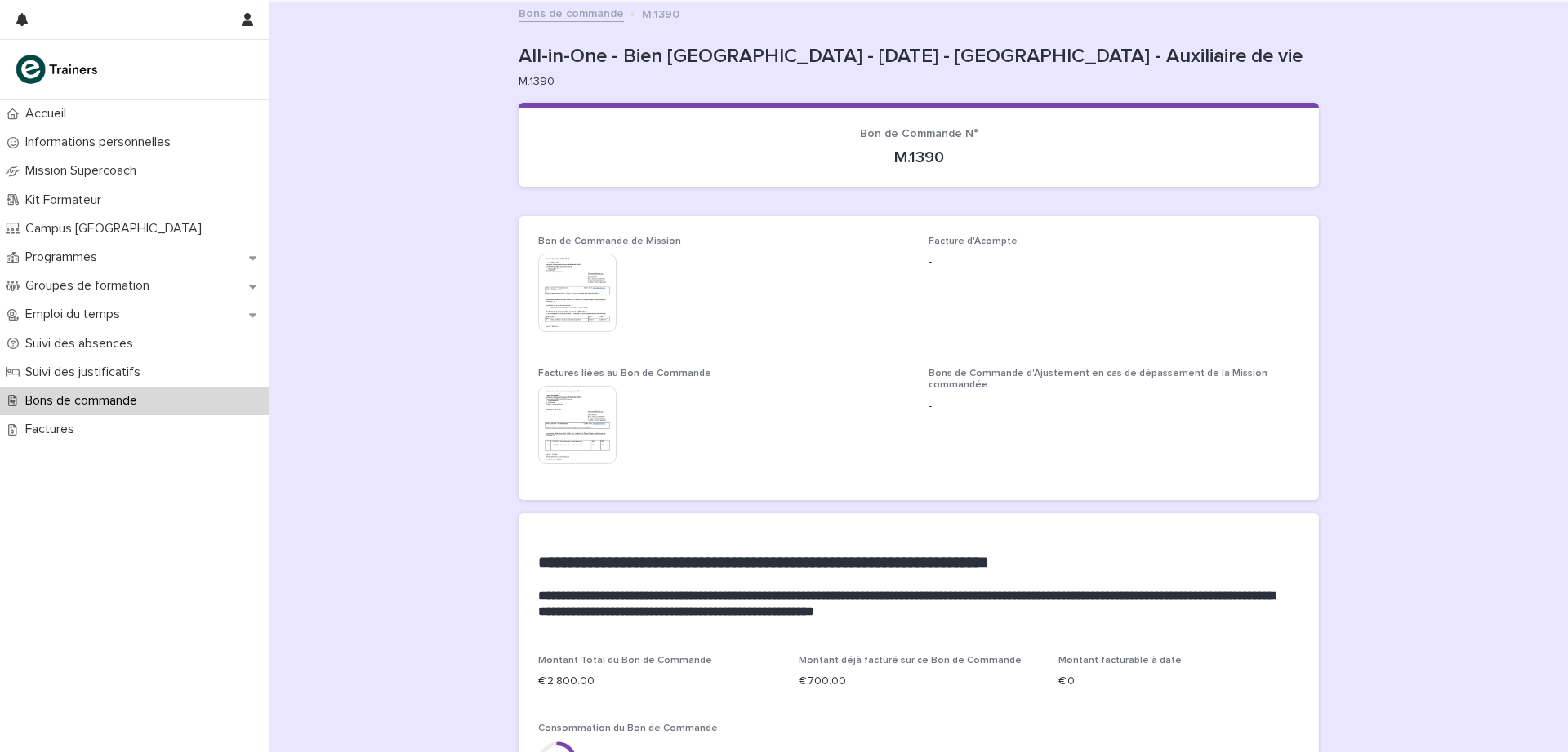
click at [552, 425] on img at bounding box center [577, 425] width 79 height 79
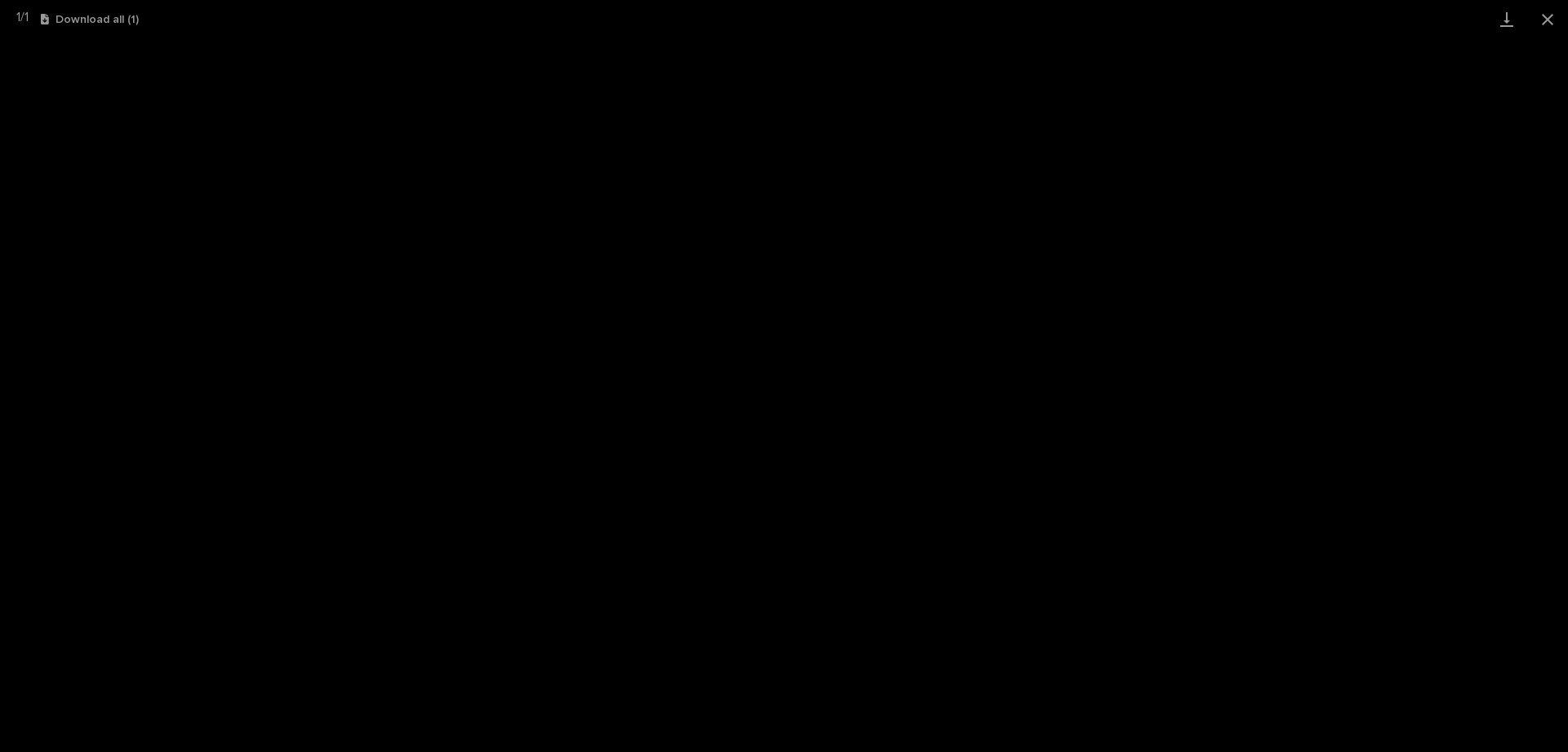
click at [1548, 16] on button "Close gallery" at bounding box center [1548, 19] width 41 height 39
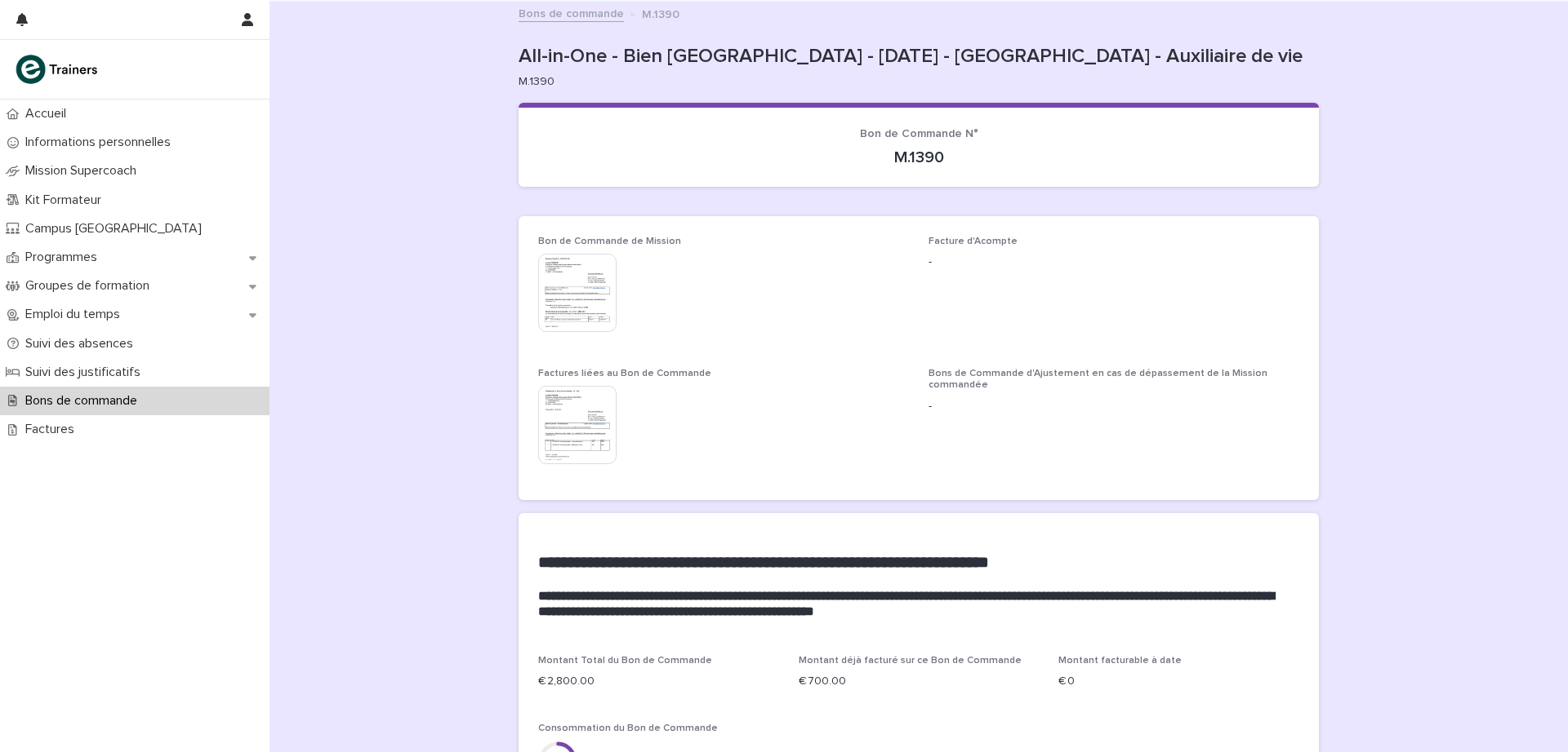
click at [583, 413] on img at bounding box center [577, 425] width 79 height 79
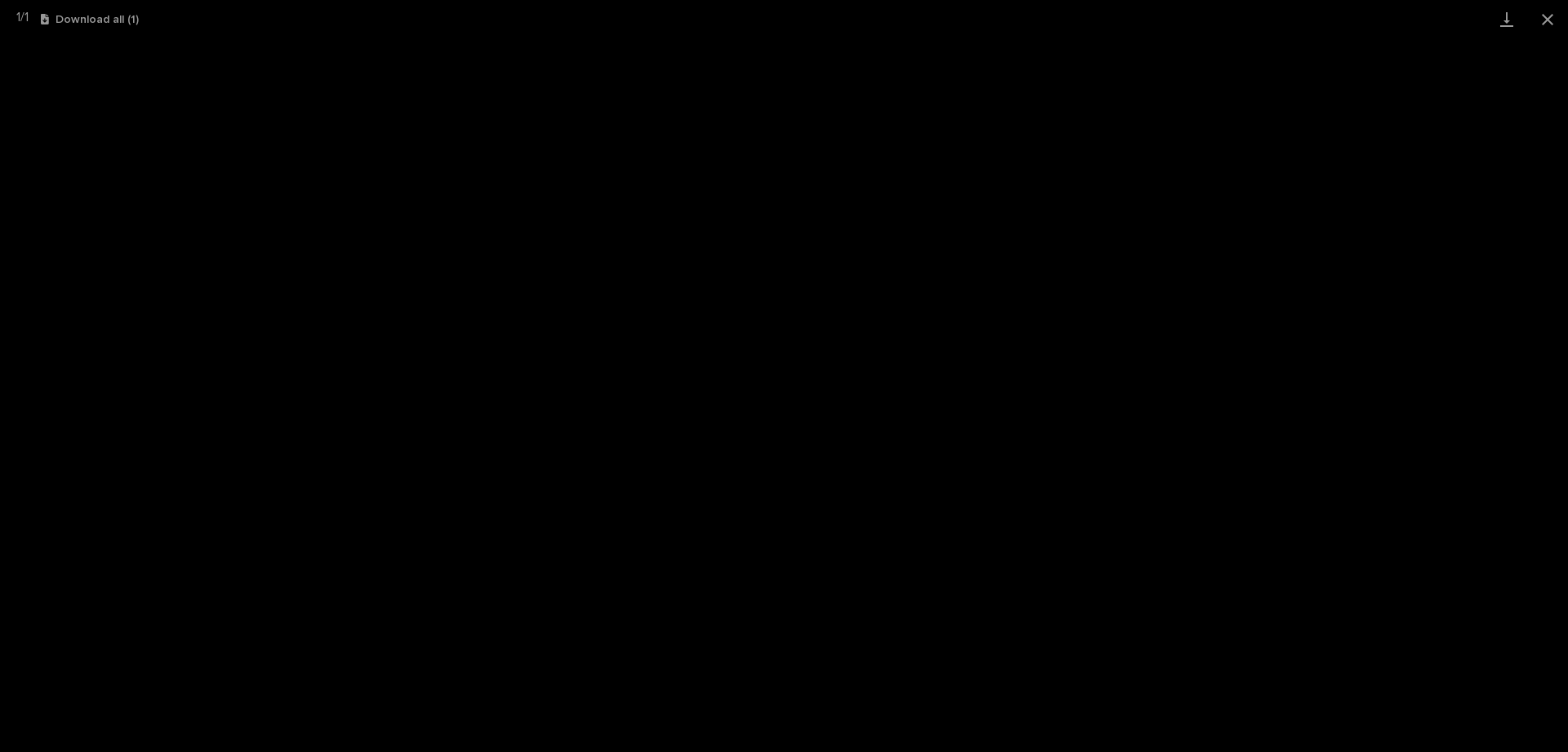
click at [1545, 21] on button "Close gallery" at bounding box center [1548, 19] width 41 height 39
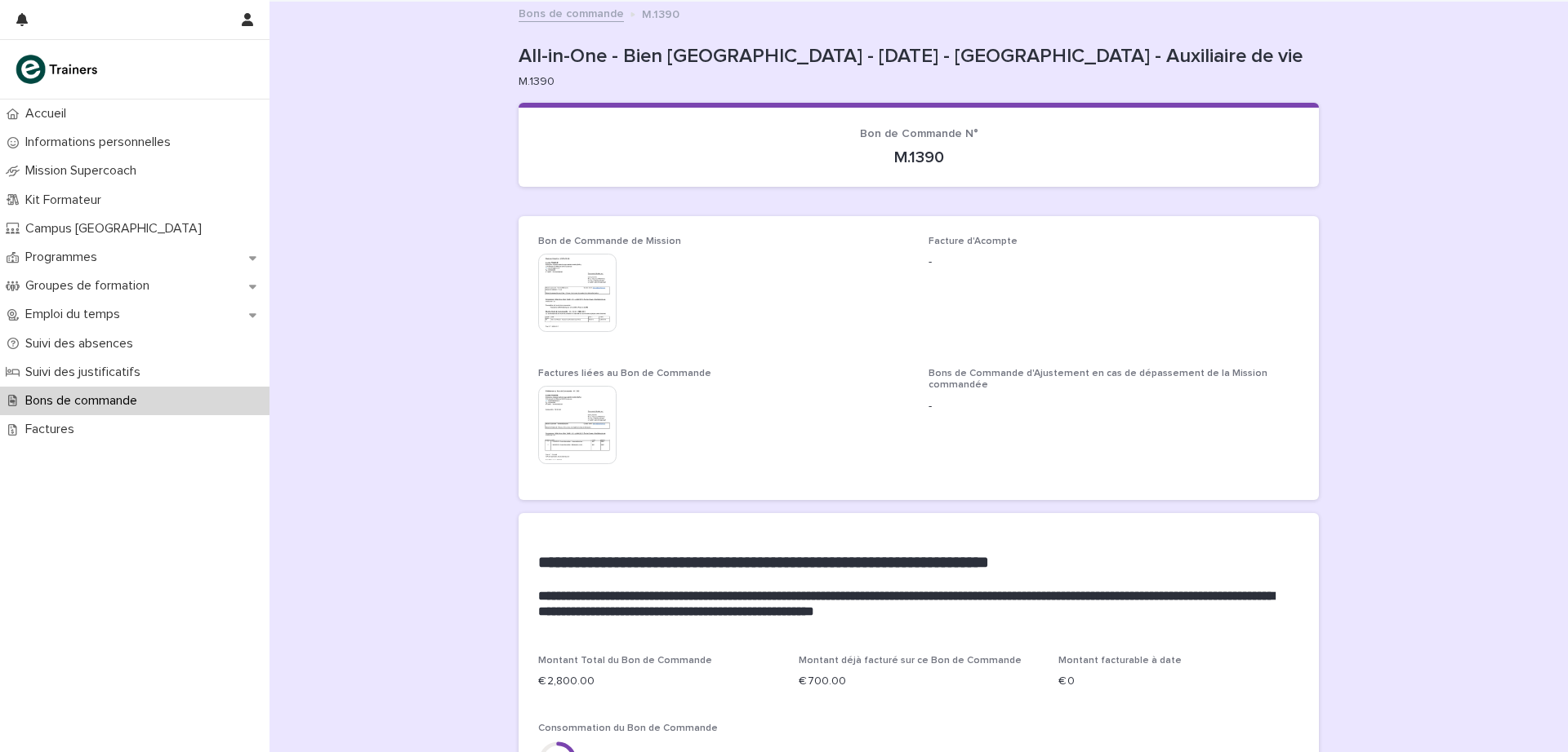
click at [84, 398] on p "Bons de commande" at bounding box center [83, 401] width 131 height 16
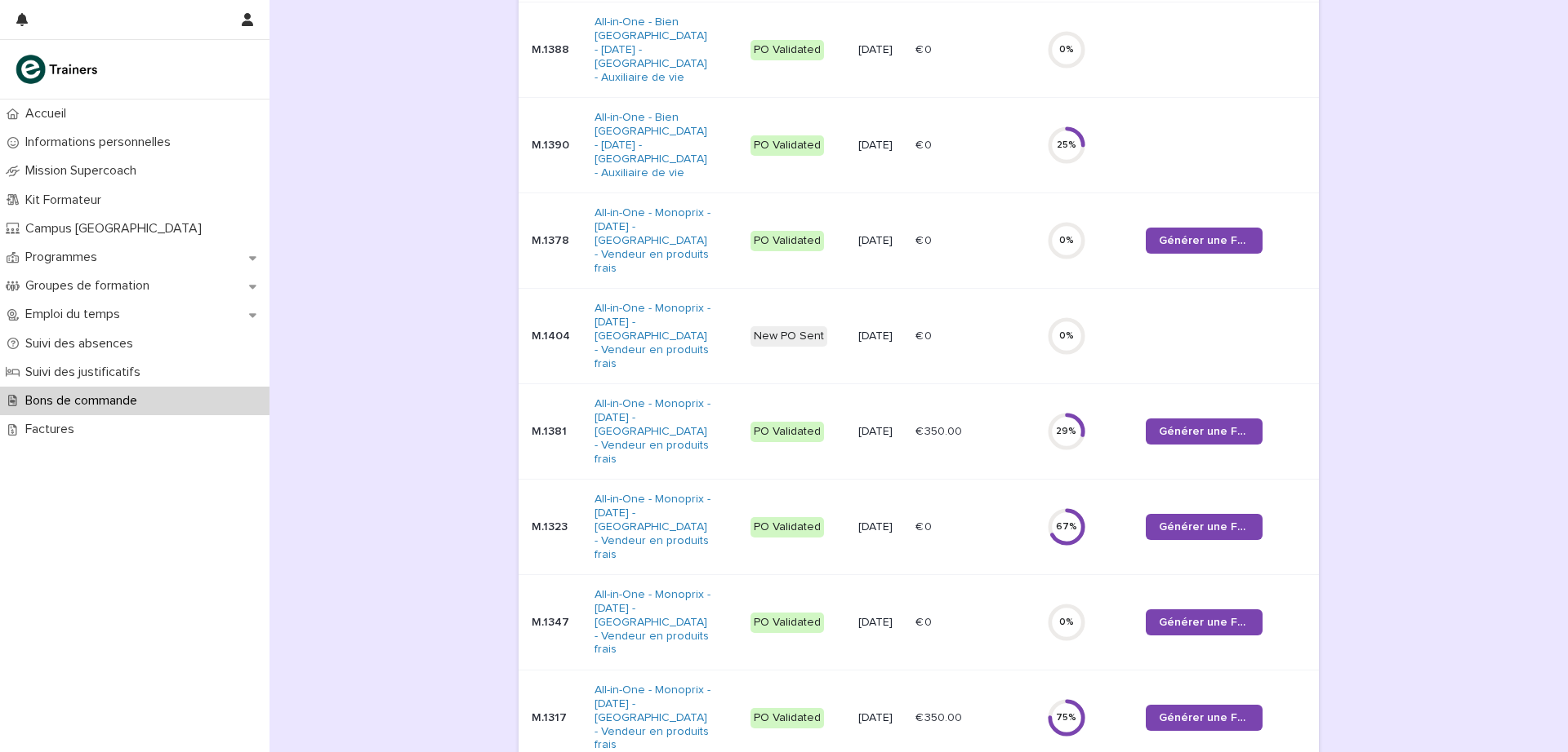
scroll to position [299, 0]
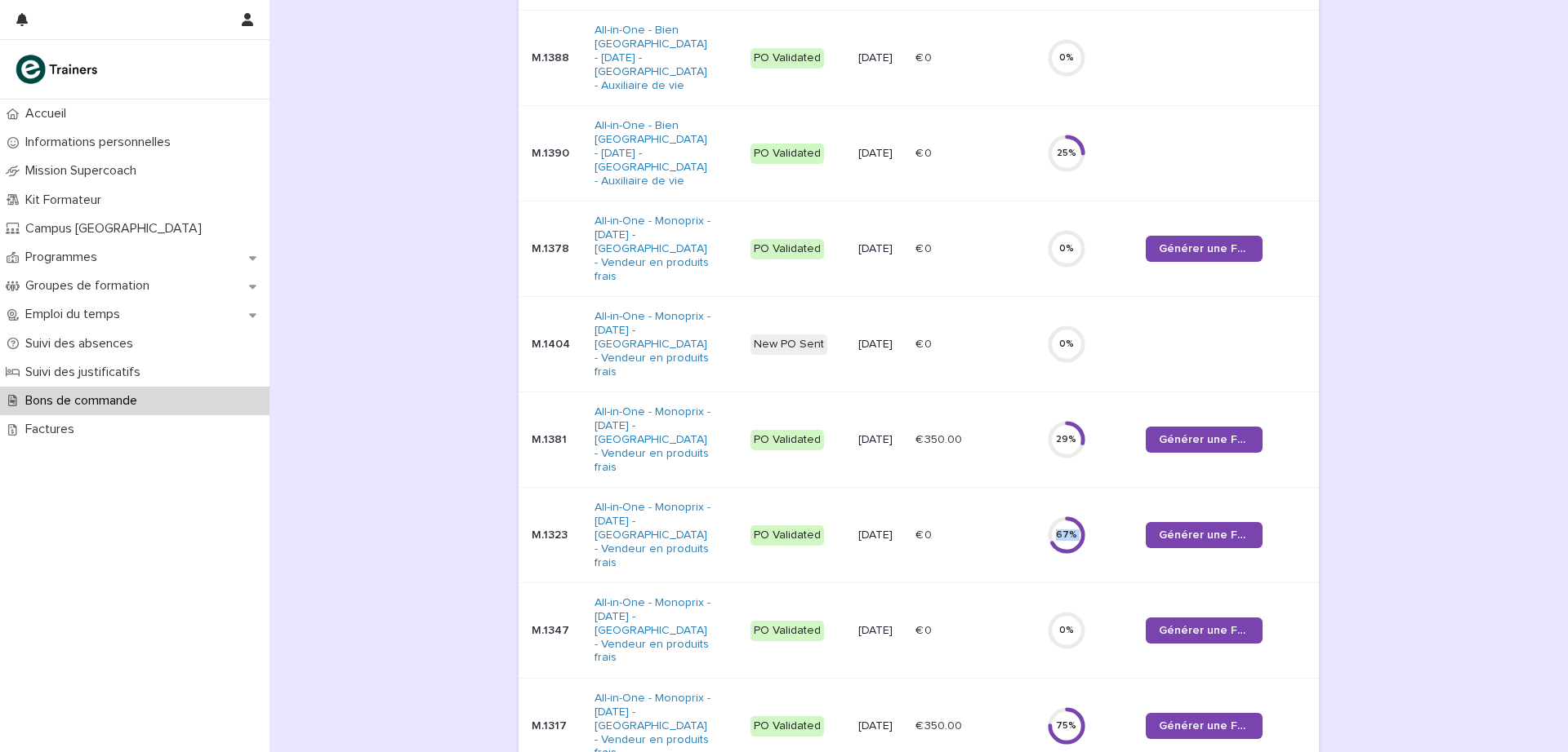
drag, startPoint x: 1008, startPoint y: 449, endPoint x: 1110, endPoint y: 464, distance: 103.1
click at [1110, 488] on tr "M.1323 All-in-One - Monoprix - [DATE] - [GEOGRAPHIC_DATA] - Vendeur en produits…" at bounding box center [918, 536] width 800 height 95
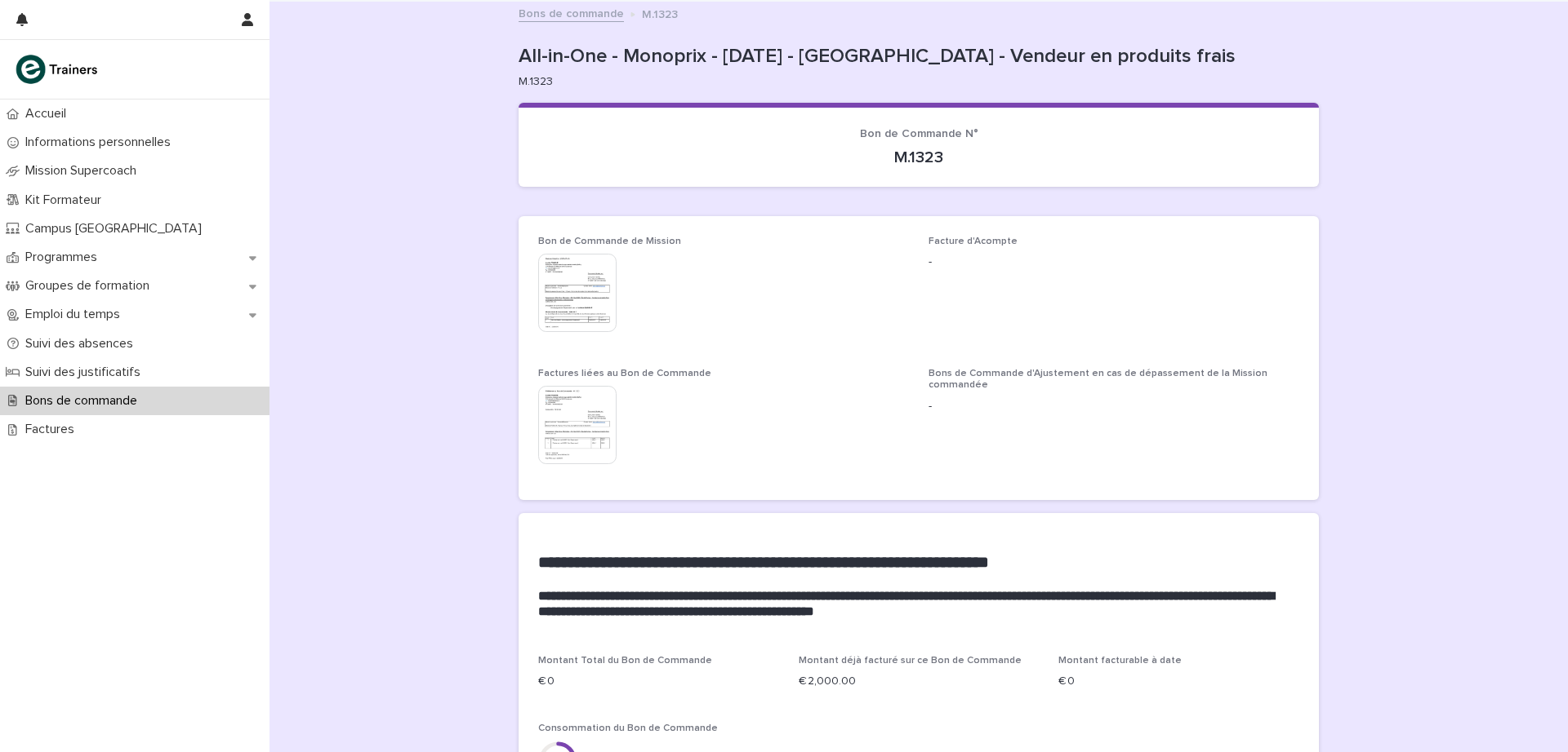
click at [530, 13] on link "Bons de commande" at bounding box center [571, 12] width 105 height 18
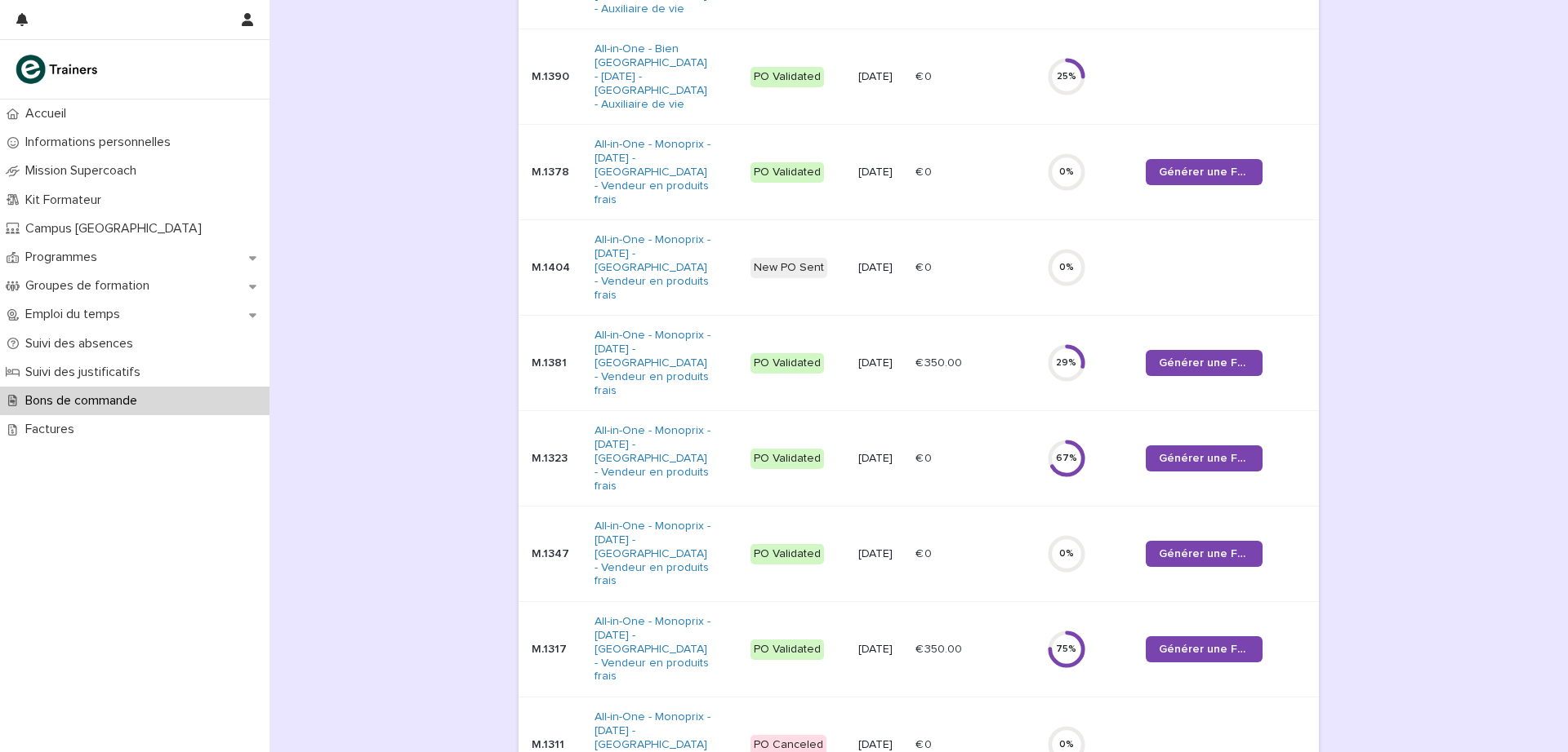
scroll to position [361, 0]
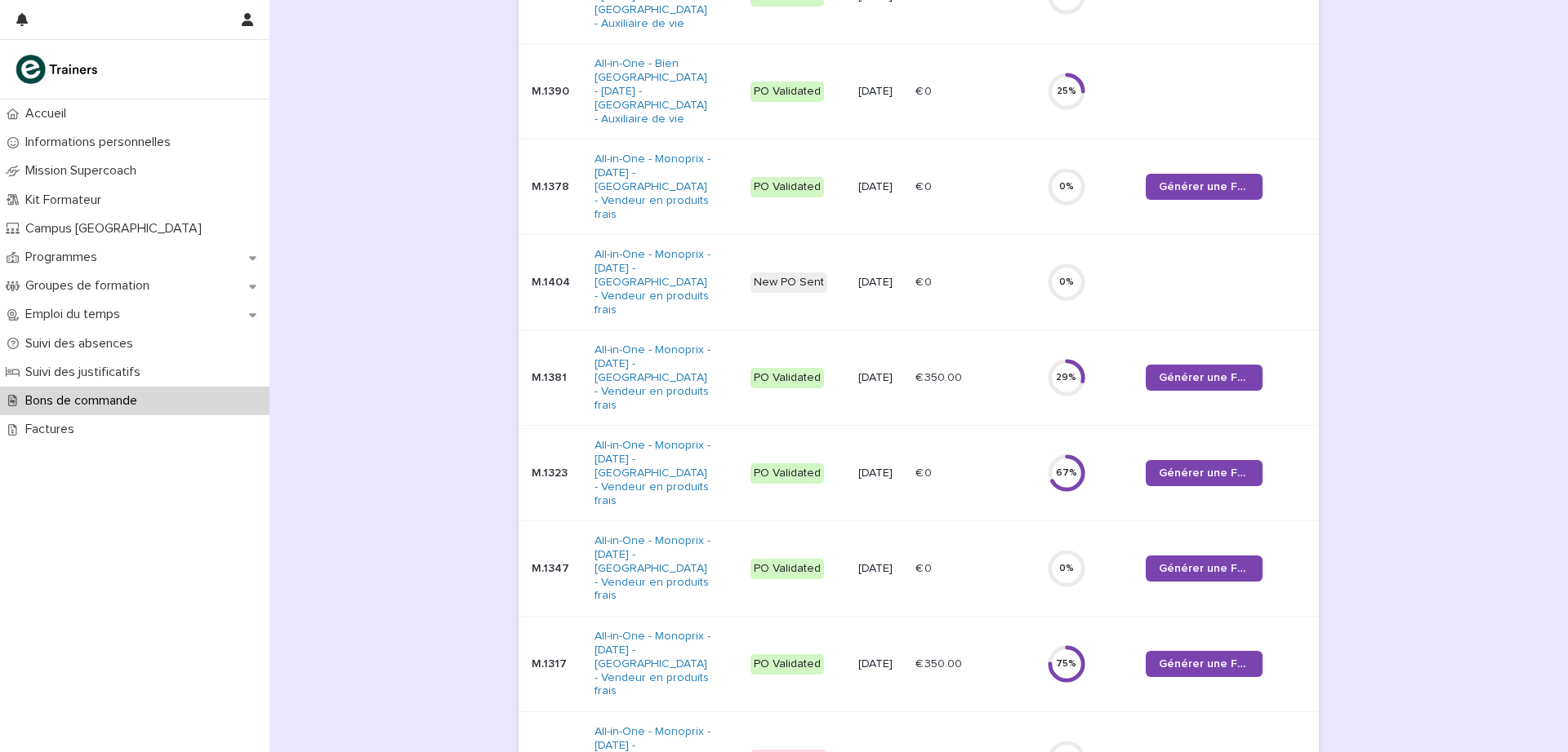
click at [1199, 659] on span "Générer une Facture" at bounding box center [1203, 665] width 90 height 12
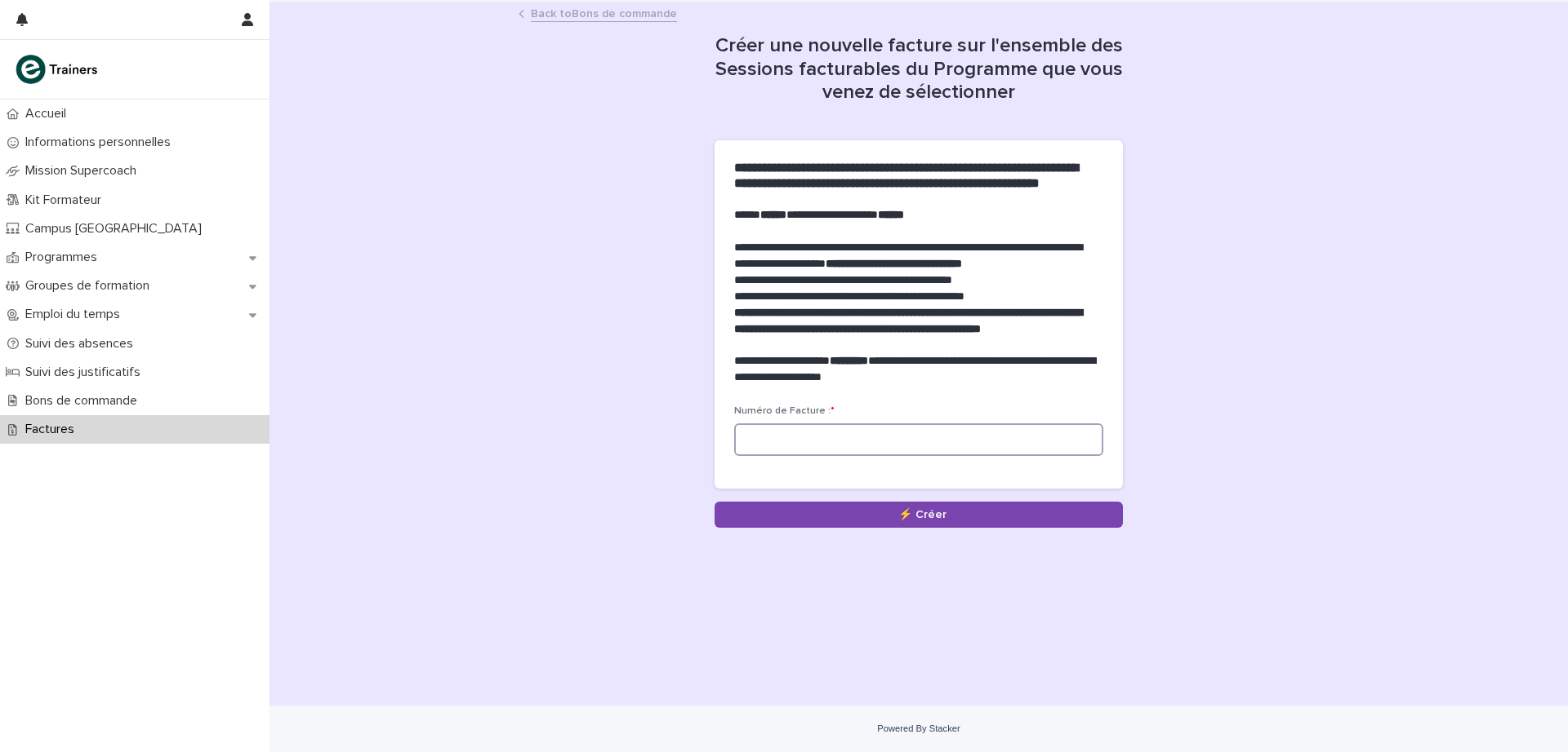
click at [792, 456] on input at bounding box center [918, 440] width 369 height 33
type input "*******"
click at [890, 528] on button "Save" at bounding box center [918, 514] width 408 height 26
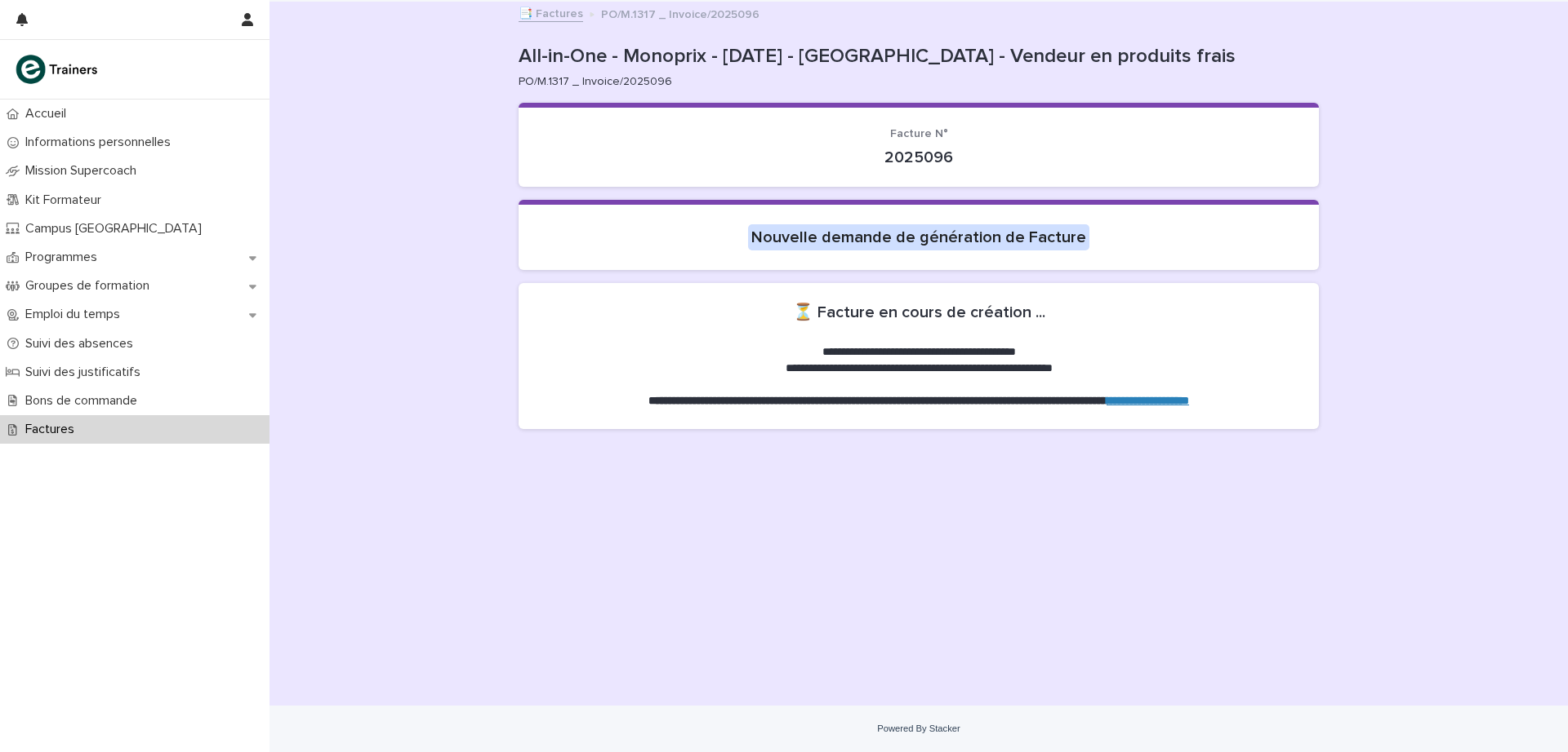
click at [890, 548] on div "**********" at bounding box center [918, 334] width 817 height 664
